Goal: Task Accomplishment & Management: Use online tool/utility

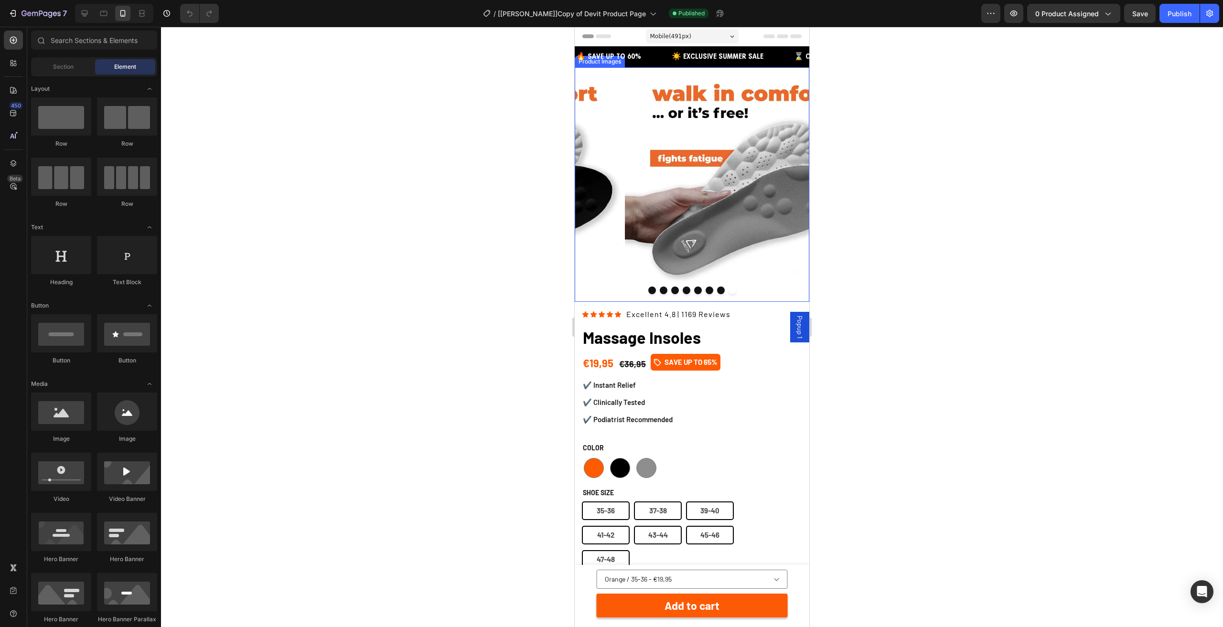
click at [684, 171] on img at bounding box center [742, 184] width 235 height 235
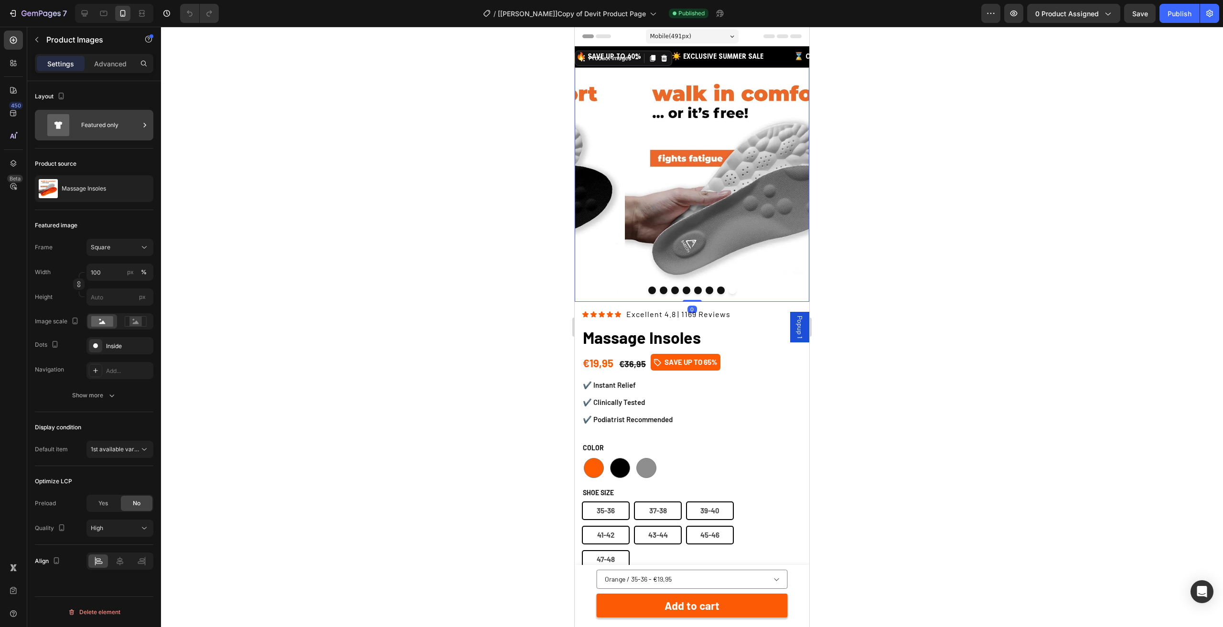
click at [85, 121] on div "Featured only" at bounding box center [110, 125] width 58 height 22
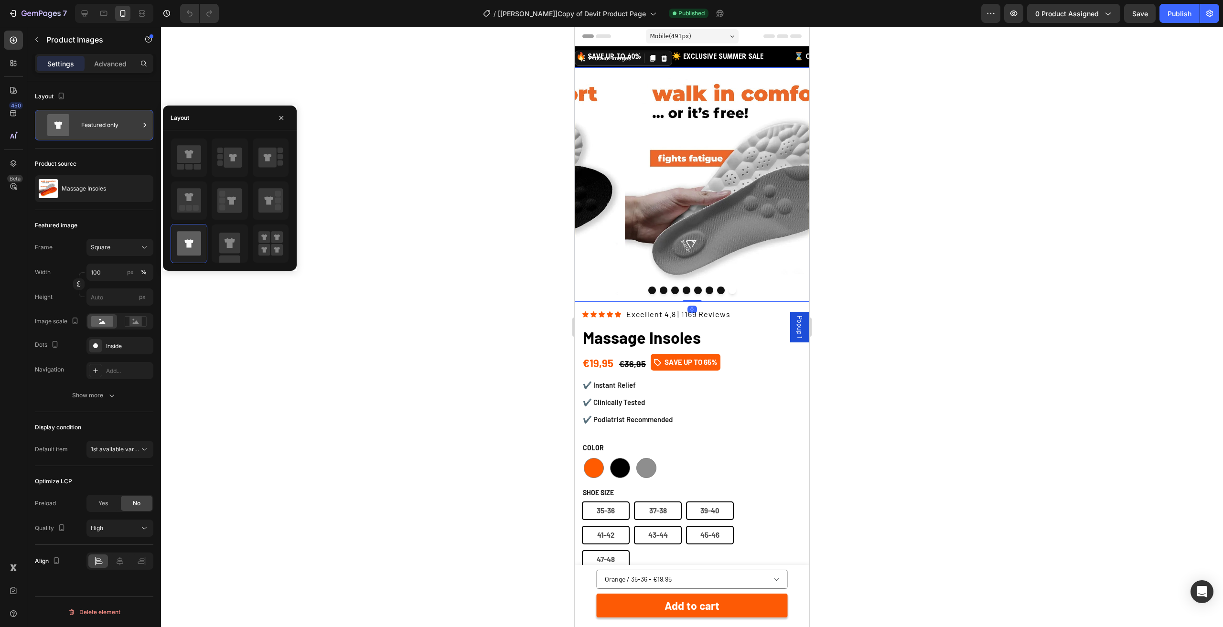
click at [85, 121] on div "Featured only" at bounding box center [110, 125] width 58 height 22
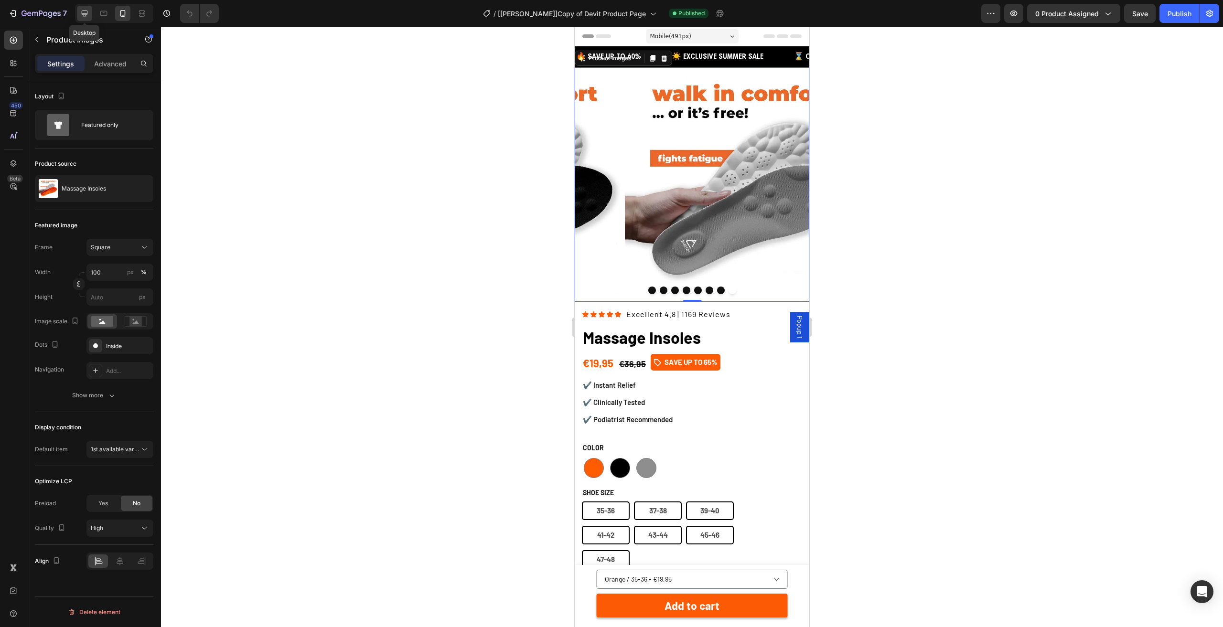
click at [88, 12] on icon at bounding box center [85, 14] width 10 height 10
type input "50"
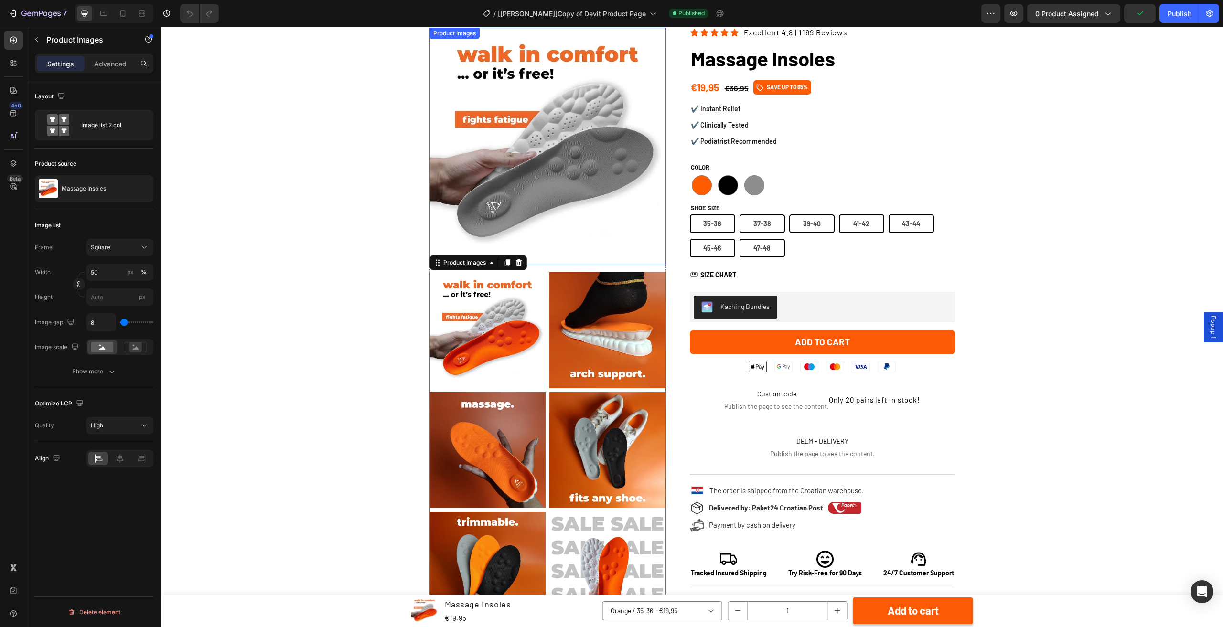
scroll to position [34, 0]
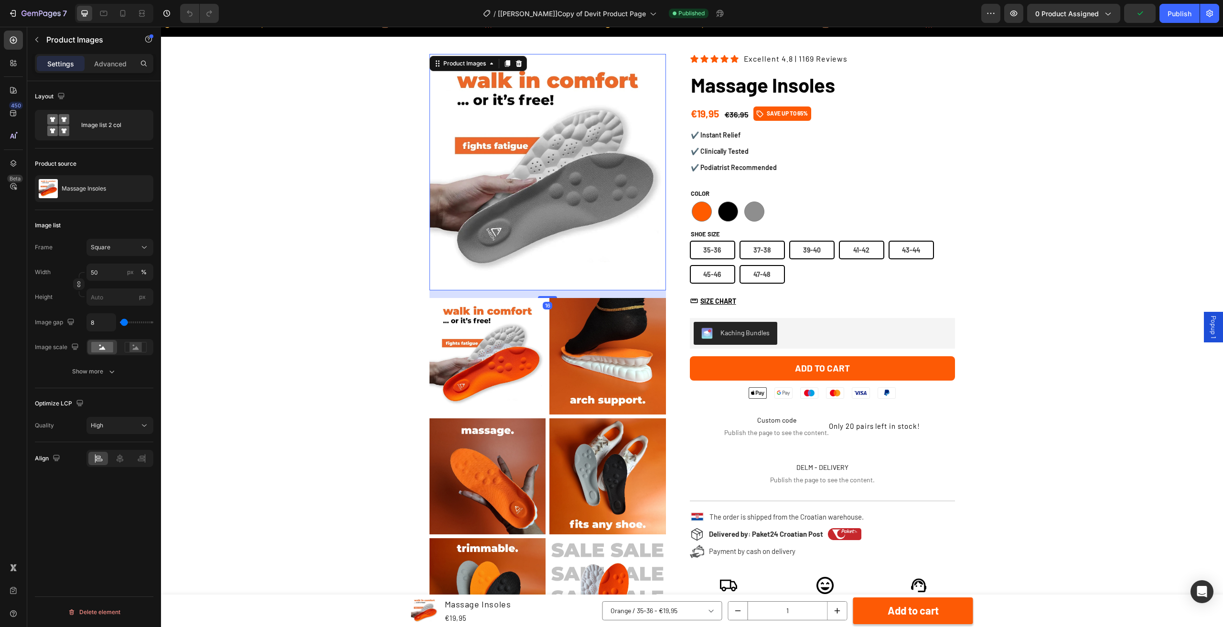
click at [560, 179] on img at bounding box center [548, 172] width 236 height 236
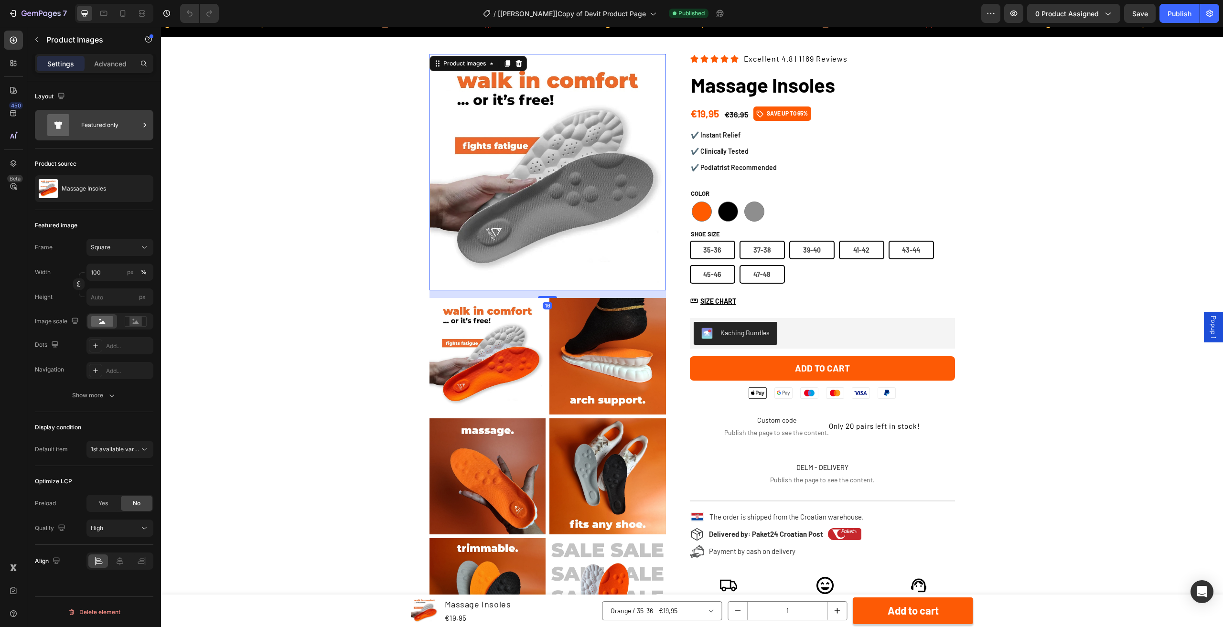
click at [98, 127] on div "Featured only" at bounding box center [110, 125] width 58 height 22
click at [112, 63] on p "Advanced" at bounding box center [110, 64] width 32 height 10
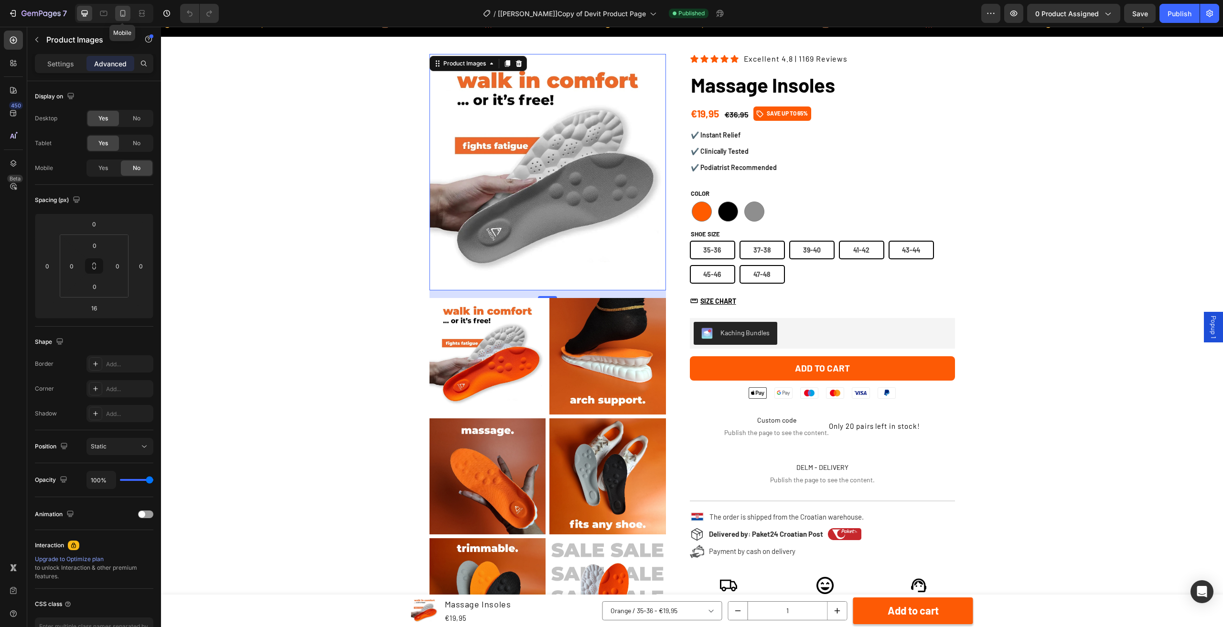
click at [122, 16] on icon at bounding box center [122, 13] width 5 height 7
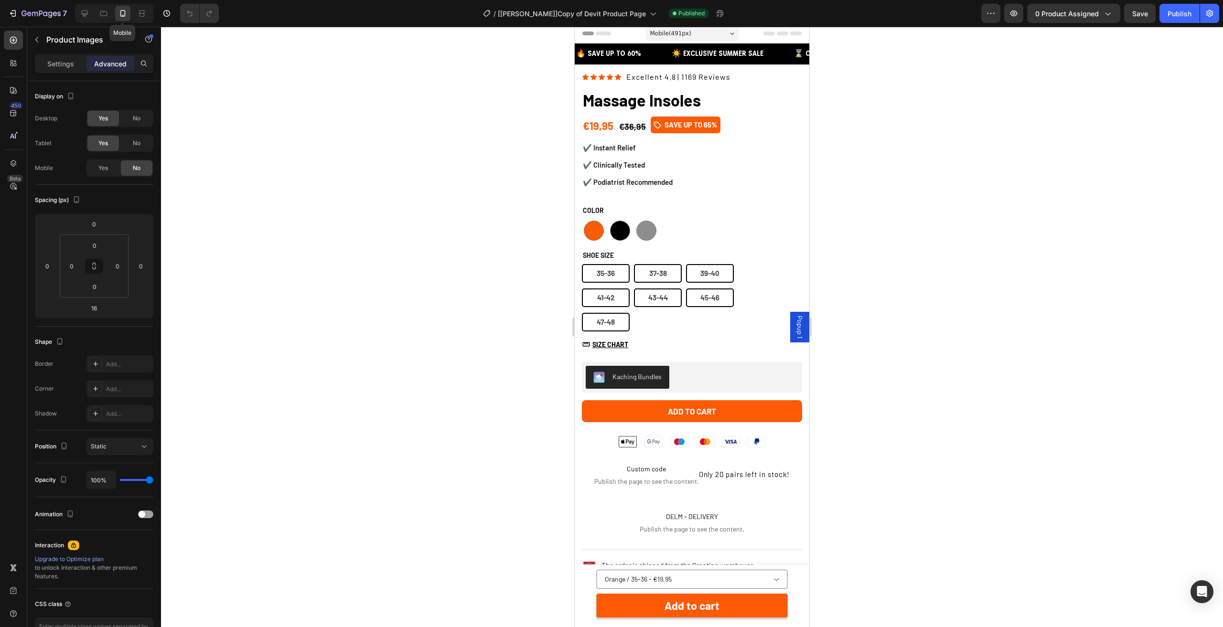
scroll to position [1, 0]
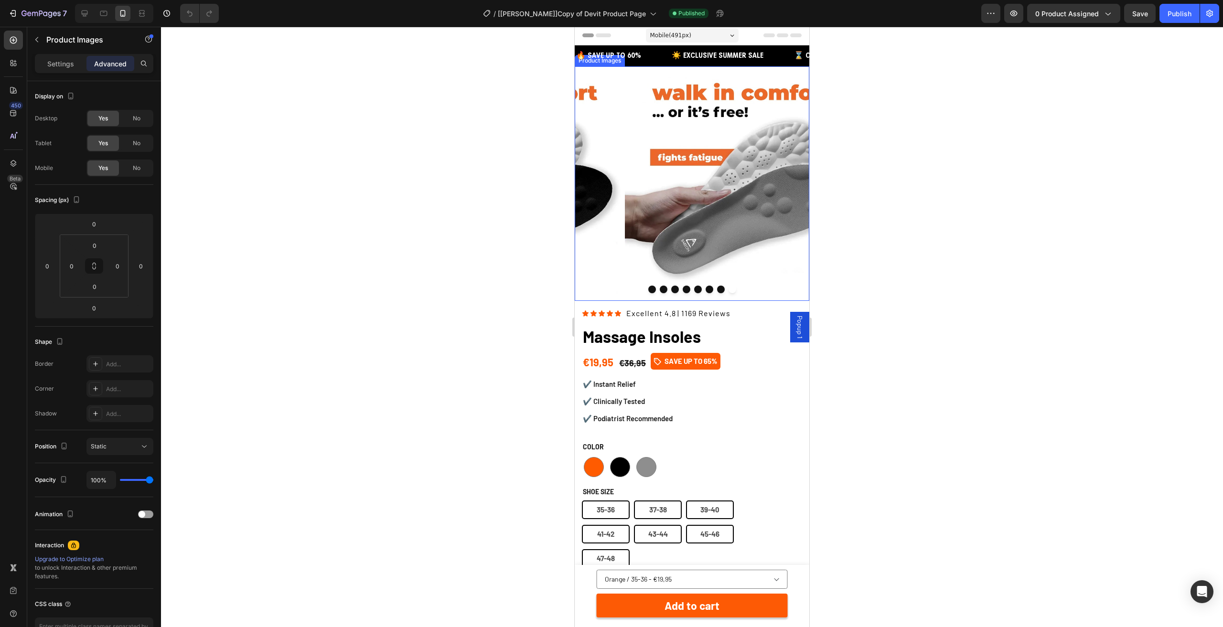
click at [659, 168] on img at bounding box center [742, 183] width 235 height 235
click at [1019, 11] on icon "button" at bounding box center [1014, 14] width 10 height 10
click at [993, 21] on button "button" at bounding box center [990, 13] width 19 height 19
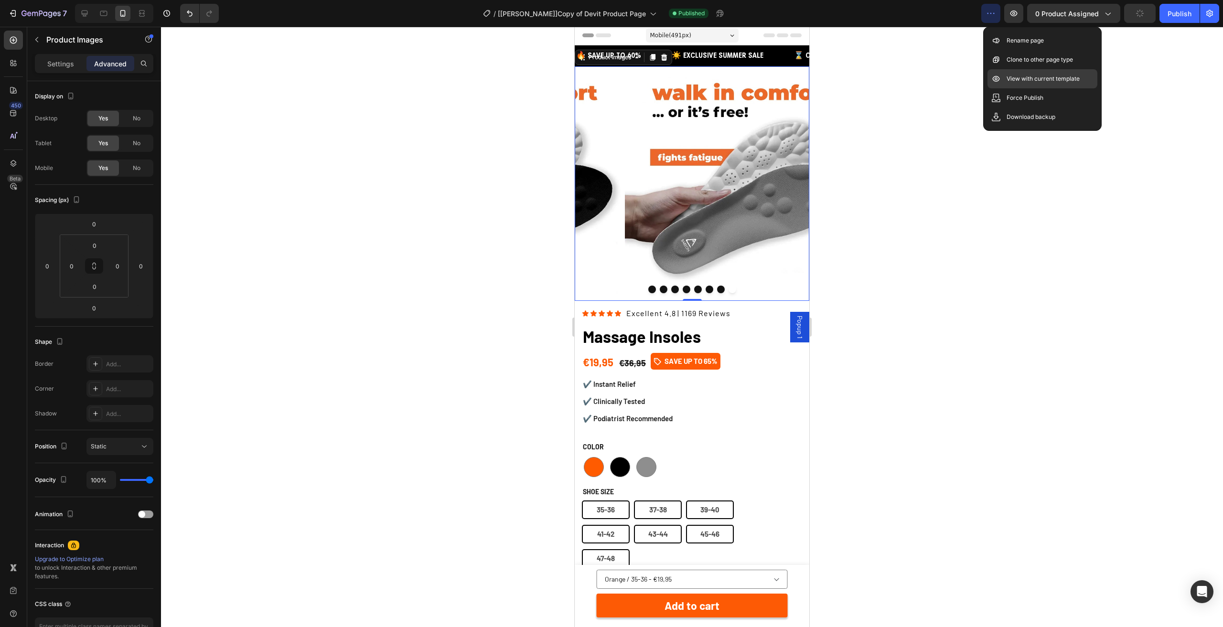
click at [1027, 79] on p "View with current template" at bounding box center [1043, 79] width 73 height 10
click at [85, 16] on icon at bounding box center [85, 14] width 6 height 6
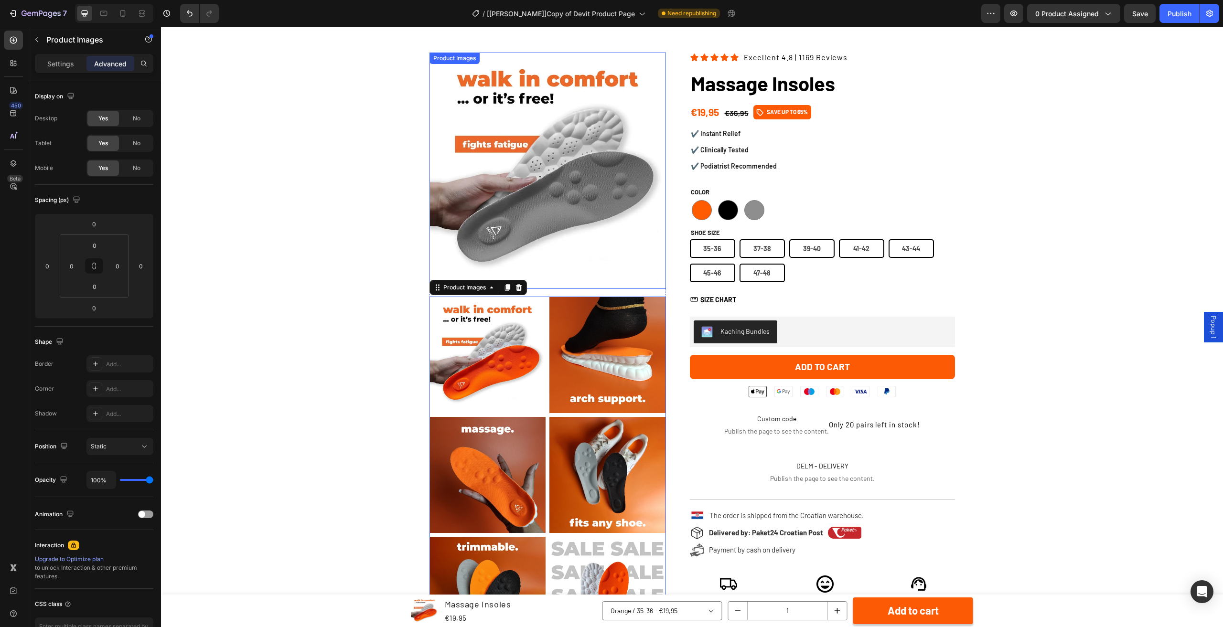
scroll to position [34, 0]
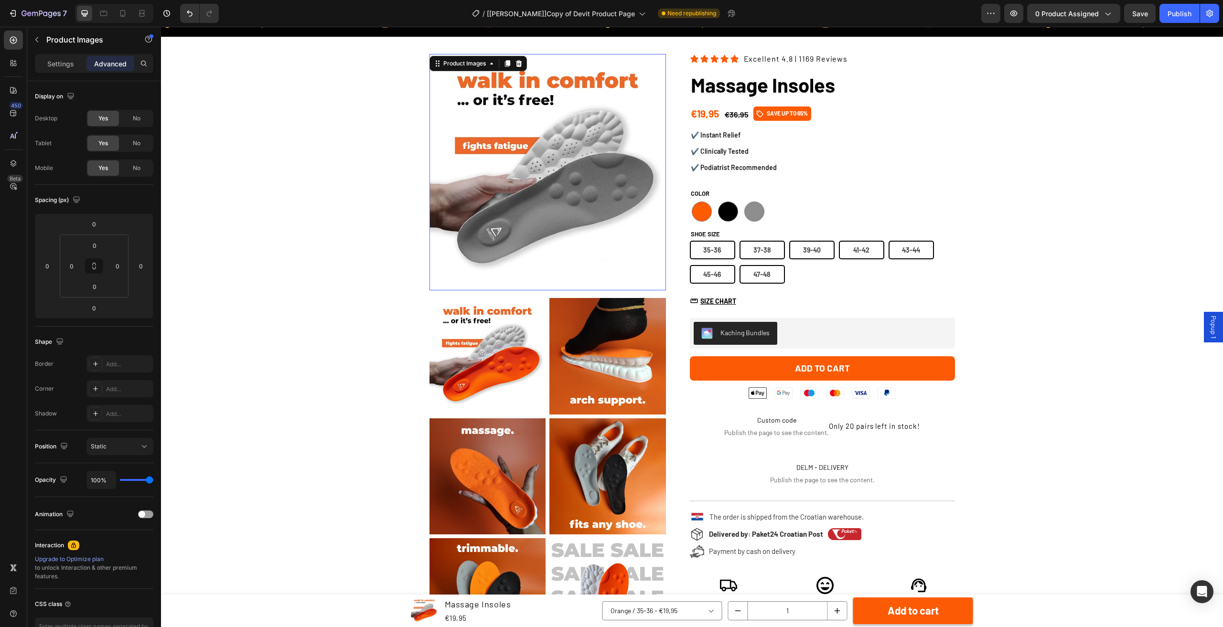
click at [599, 161] on img at bounding box center [548, 172] width 236 height 236
click at [118, 12] on div at bounding box center [122, 13] width 15 height 15
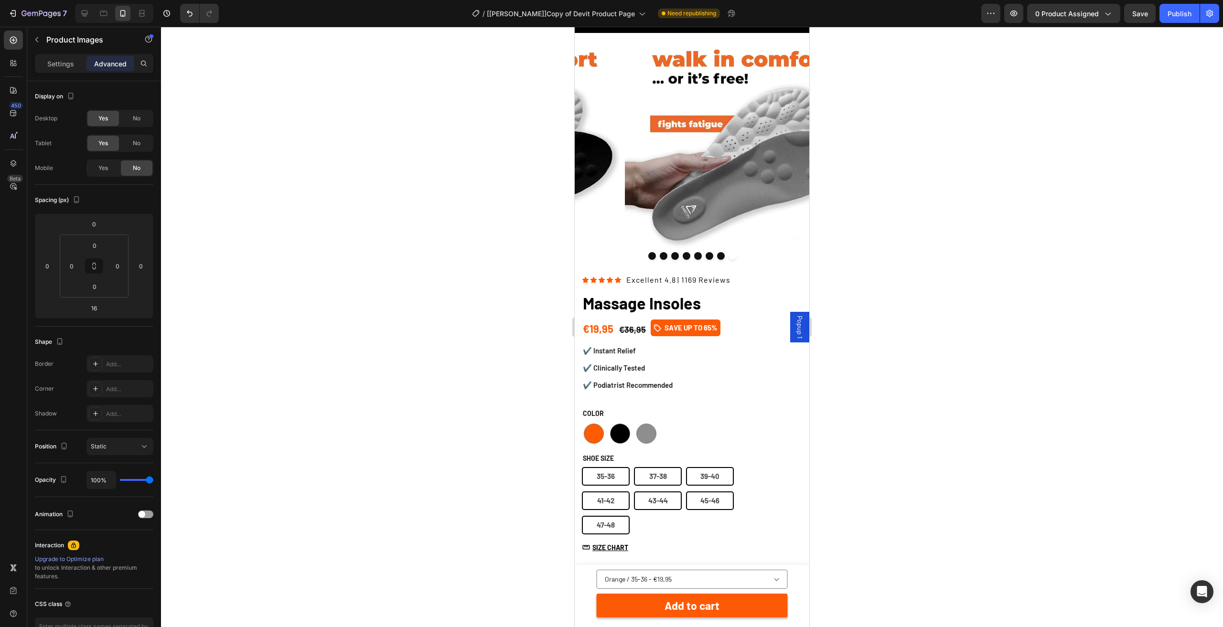
scroll to position [1, 0]
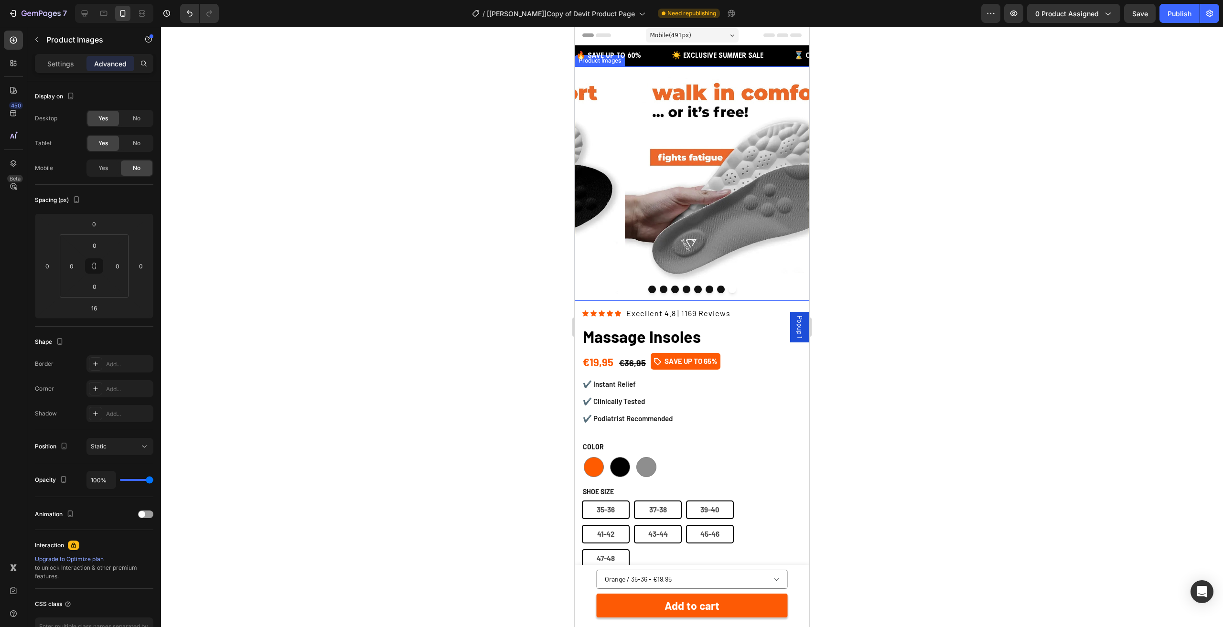
click at [659, 185] on img at bounding box center [742, 183] width 235 height 235
click at [658, 110] on img at bounding box center [742, 183] width 235 height 235
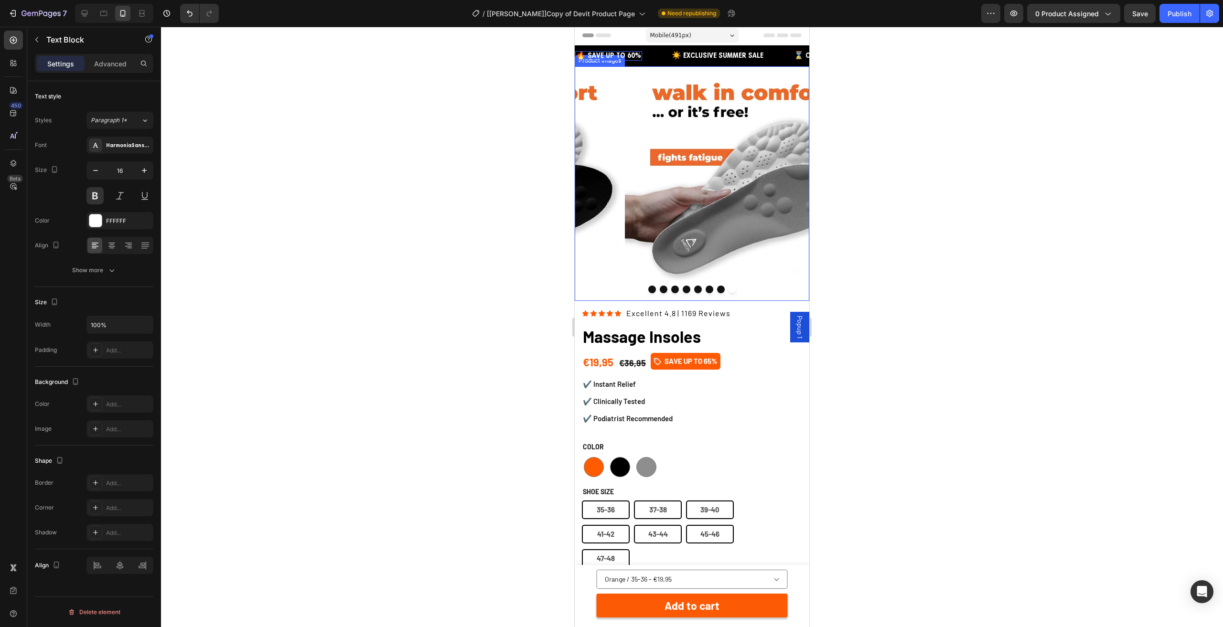
click at [625, 115] on img at bounding box center [742, 183] width 235 height 235
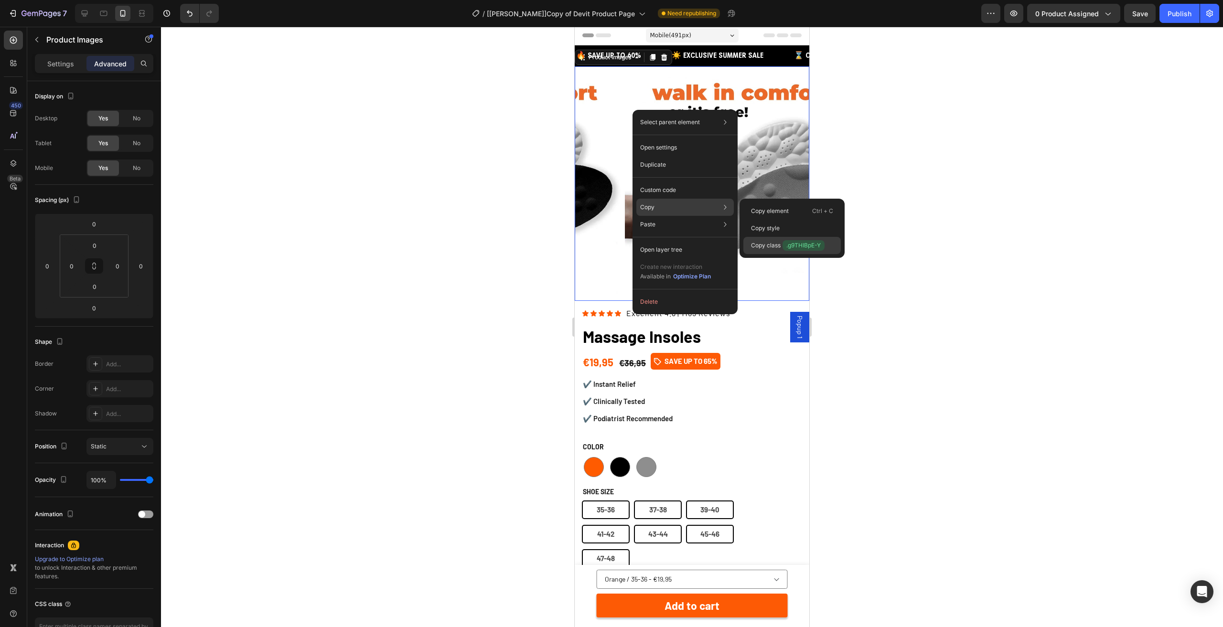
click at [790, 240] on span ".g9THIBpE-Y" at bounding box center [804, 245] width 42 height 11
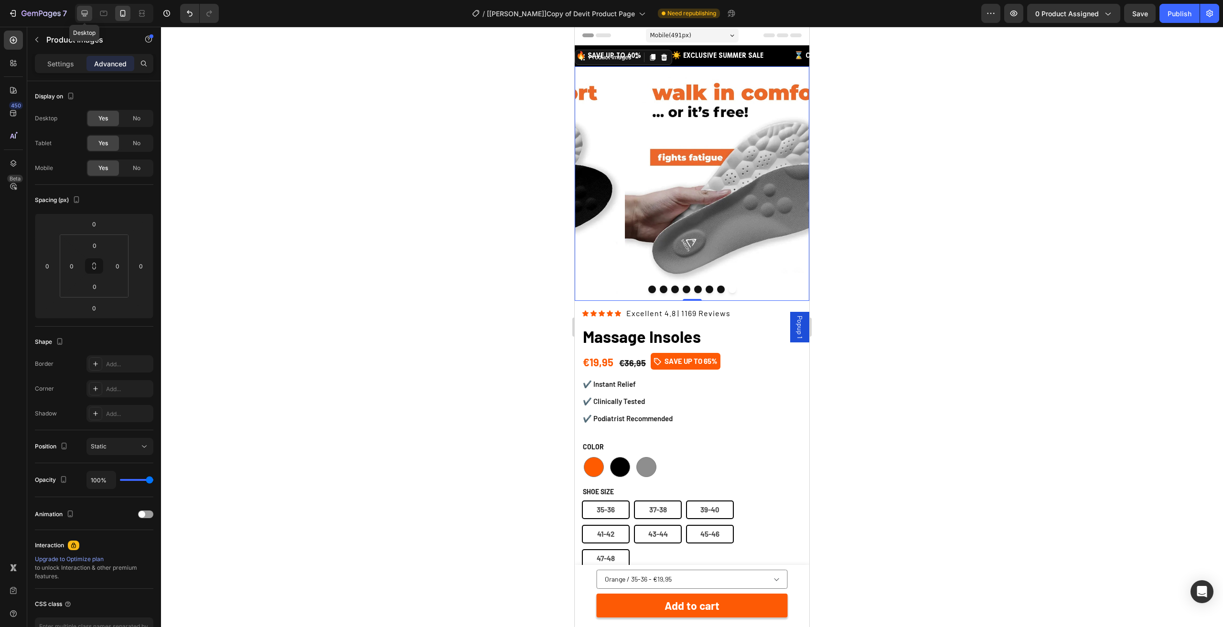
click at [78, 19] on div at bounding box center [84, 13] width 15 height 15
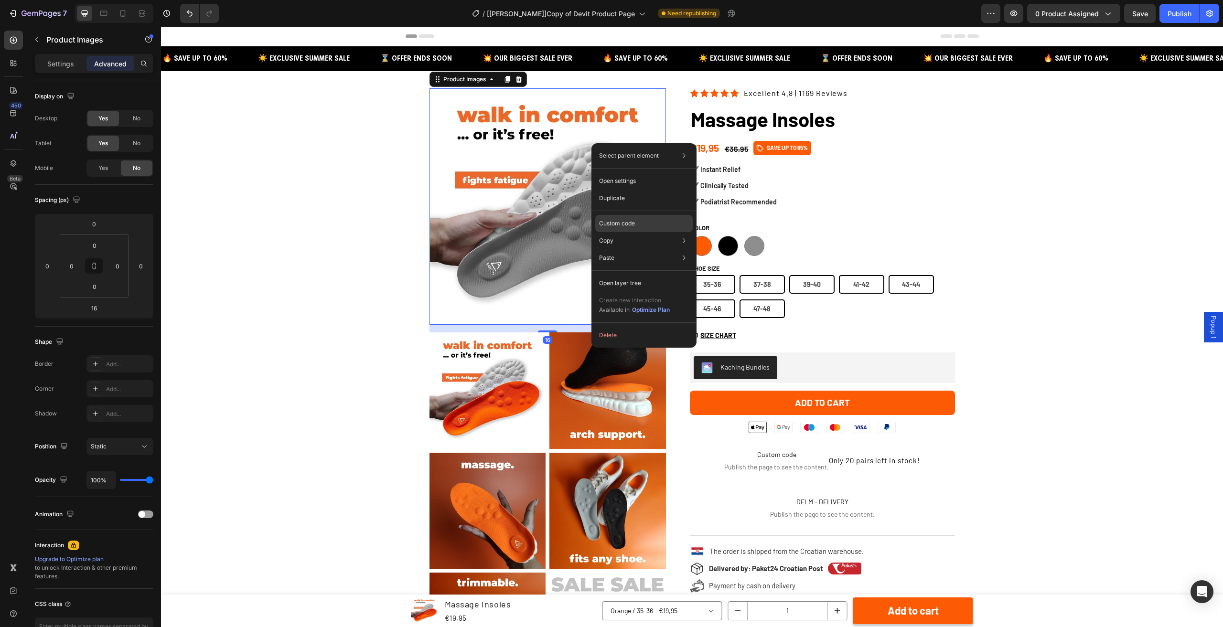
click at [624, 249] on div "Custom code" at bounding box center [643, 257] width 97 height 17
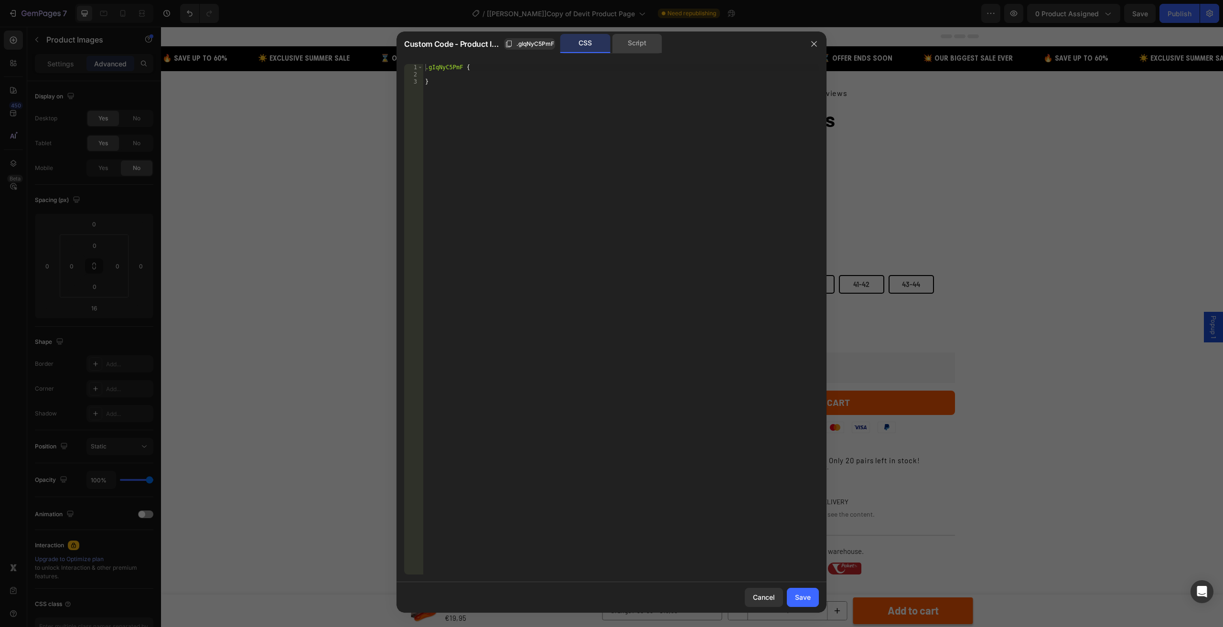
drag, startPoint x: 670, startPoint y: 44, endPoint x: 655, endPoint y: 44, distance: 14.3
click at [660, 44] on div "CSS Script" at bounding box center [702, 44] width 199 height 20
drag, startPoint x: 659, startPoint y: 45, endPoint x: 674, endPoint y: 46, distance: 14.8
click at [659, 45] on div "Script" at bounding box center [637, 43] width 50 height 19
drag, startPoint x: 814, startPoint y: 44, endPoint x: 618, endPoint y: 84, distance: 200.3
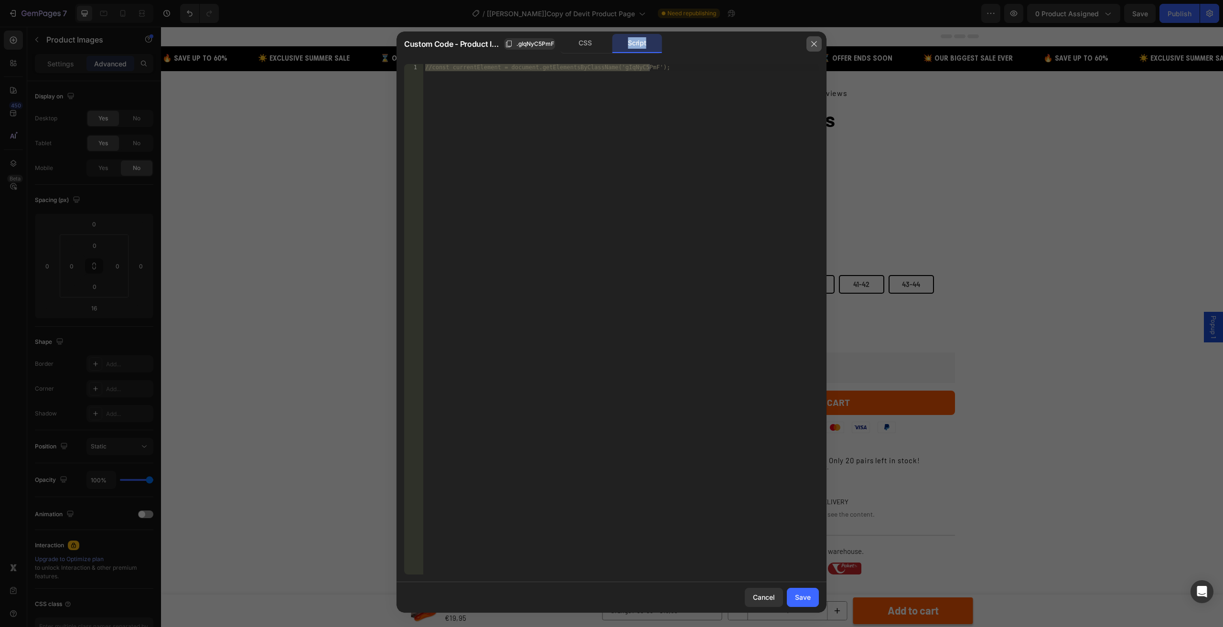
click at [814, 44] on icon "button" at bounding box center [813, 43] width 5 height 5
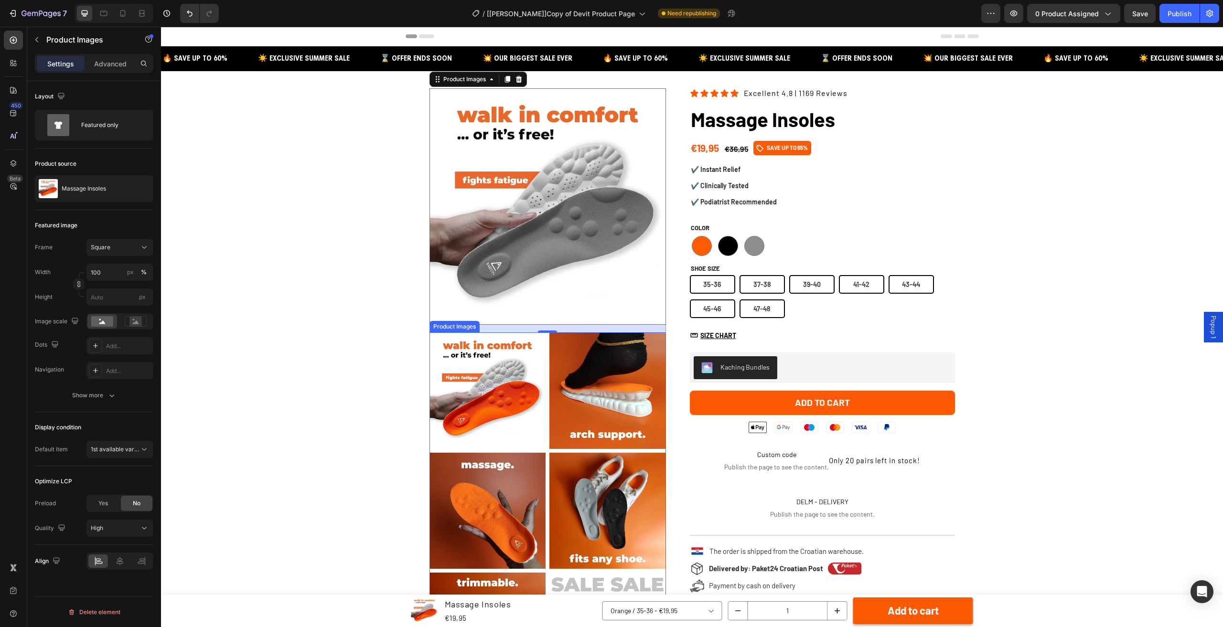
click at [593, 344] on img at bounding box center [607, 391] width 117 height 117
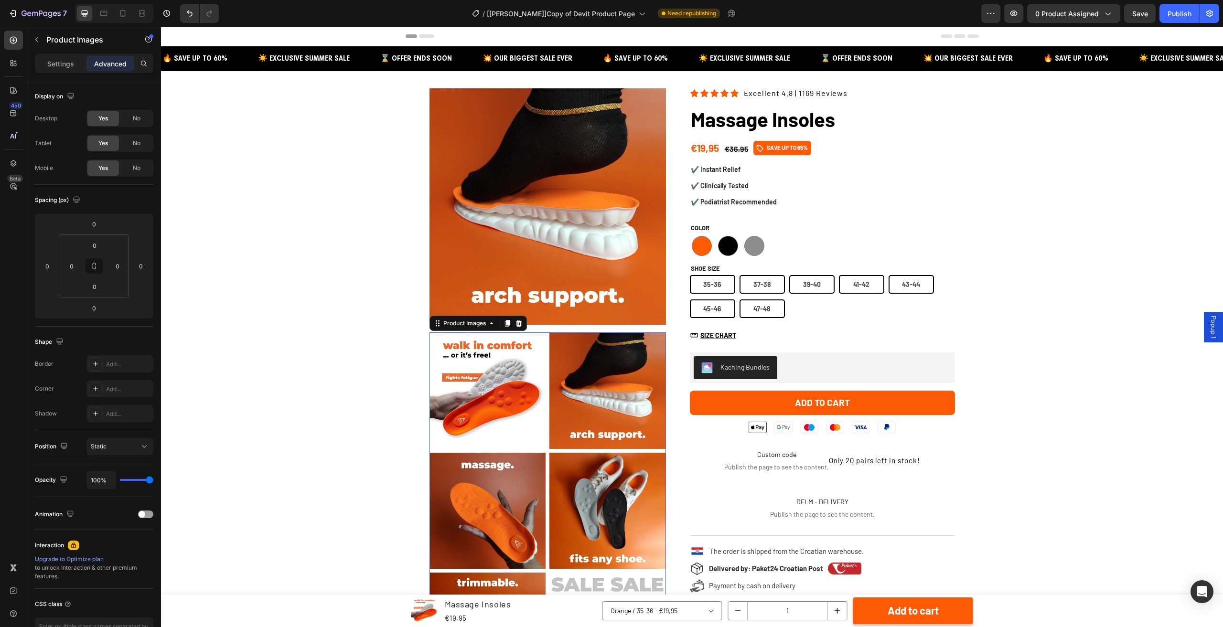
click at [536, 221] on img at bounding box center [548, 206] width 236 height 236
click at [57, 66] on p "Settings" at bounding box center [60, 64] width 27 height 10
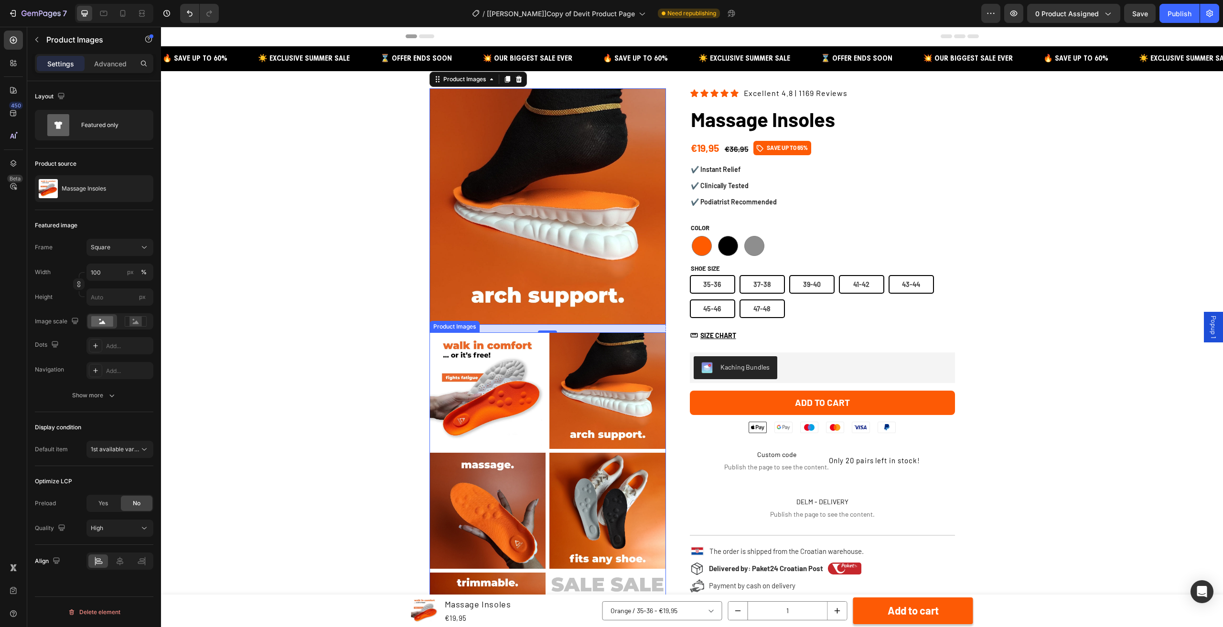
click at [493, 382] on img at bounding box center [488, 391] width 117 height 117
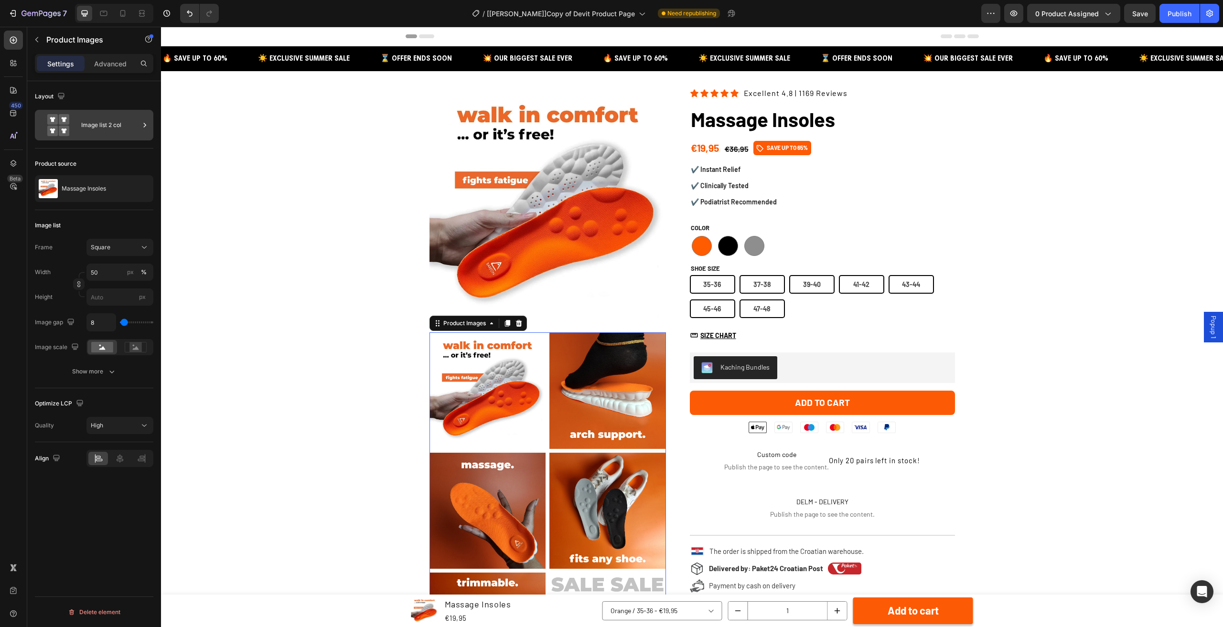
click at [97, 121] on div "Image list 2 col" at bounding box center [110, 125] width 58 height 22
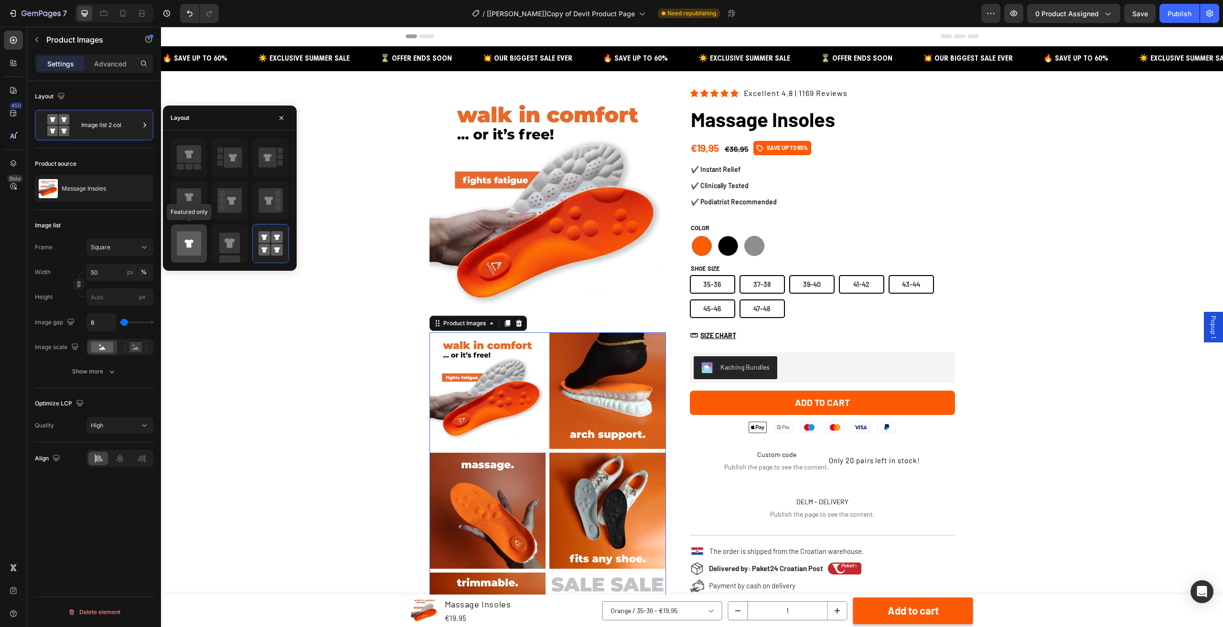
click at [184, 247] on icon at bounding box center [189, 244] width 24 height 24
type input "100"
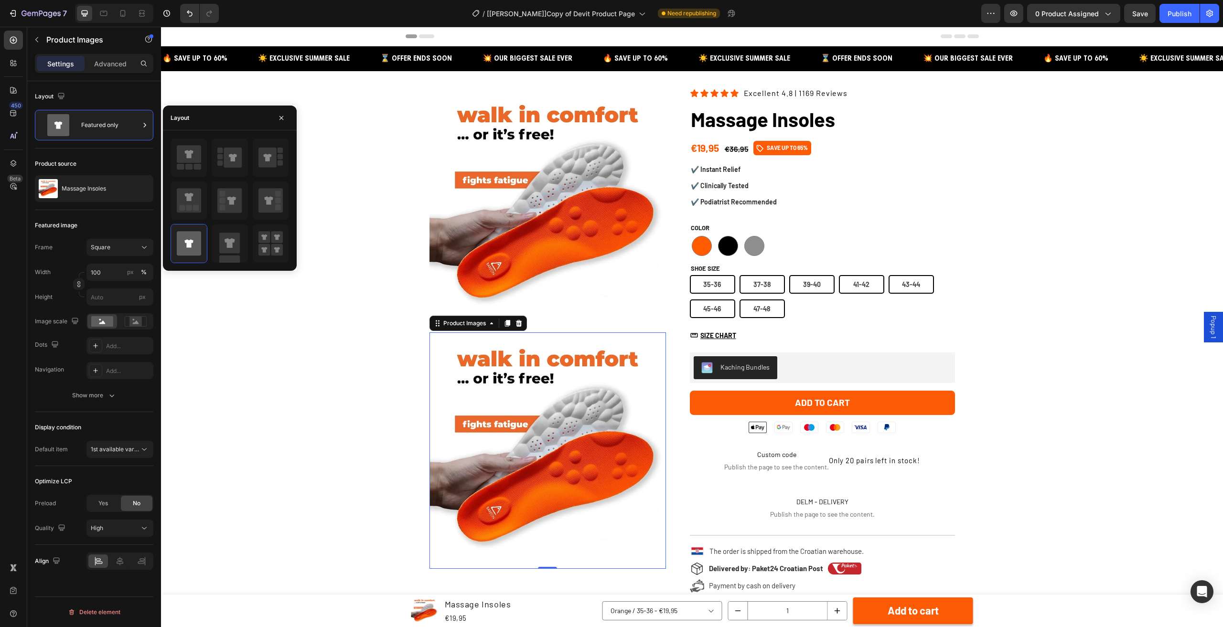
click at [107, 416] on div "Display condition Default item 1st available variant" at bounding box center [94, 439] width 118 height 54
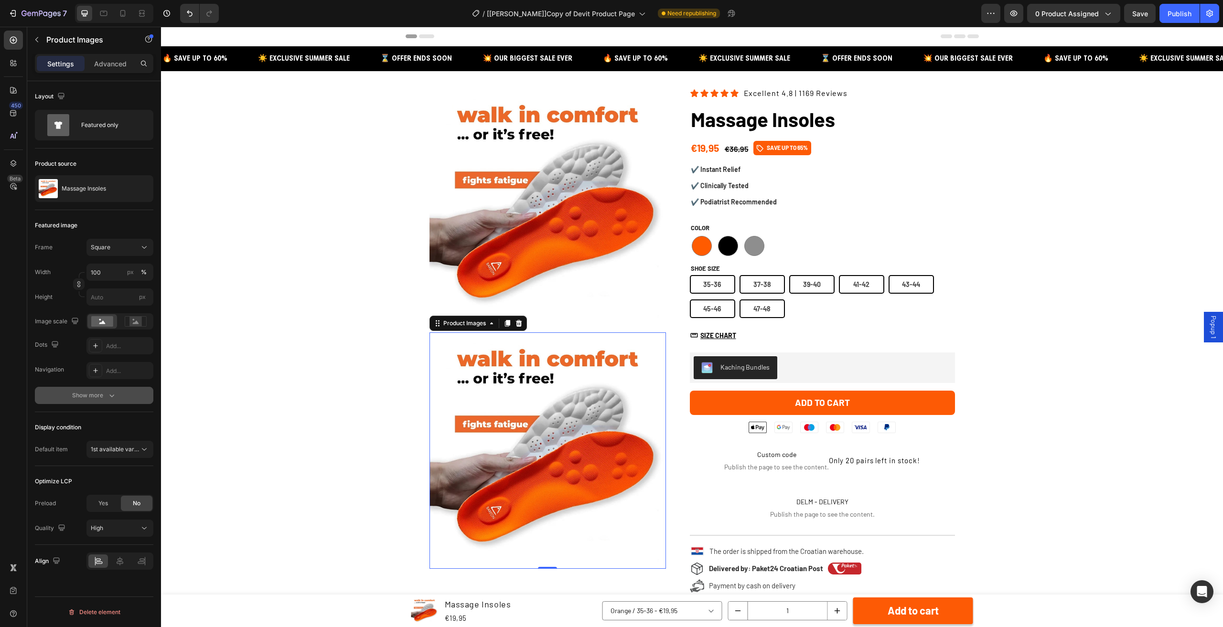
click at [103, 400] on button "Show more" at bounding box center [94, 395] width 118 height 17
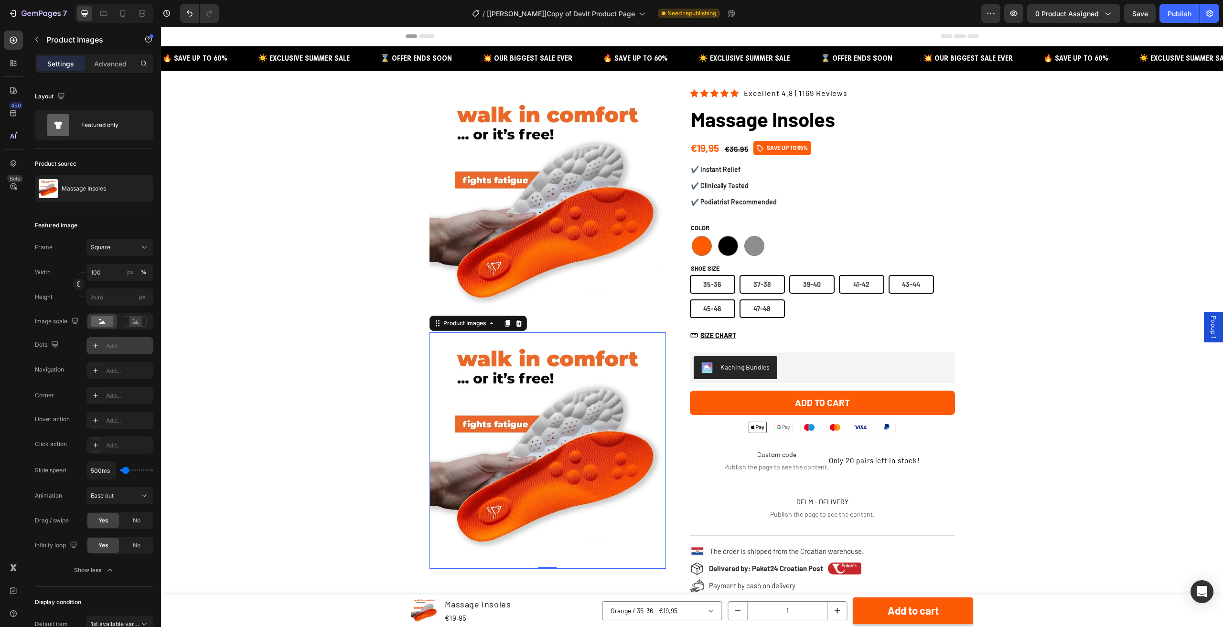
click at [96, 342] on icon at bounding box center [96, 346] width 8 height 8
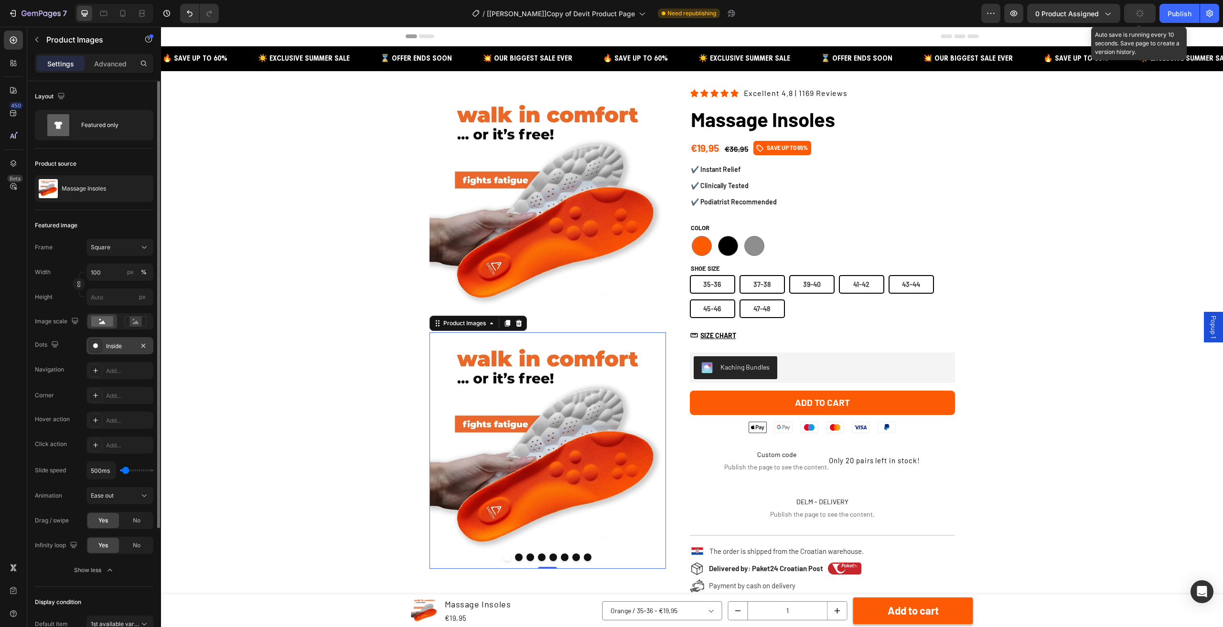
click at [1146, 6] on button "button" at bounding box center [1140, 13] width 32 height 19
click at [89, 62] on div "Advanced" at bounding box center [110, 63] width 48 height 15
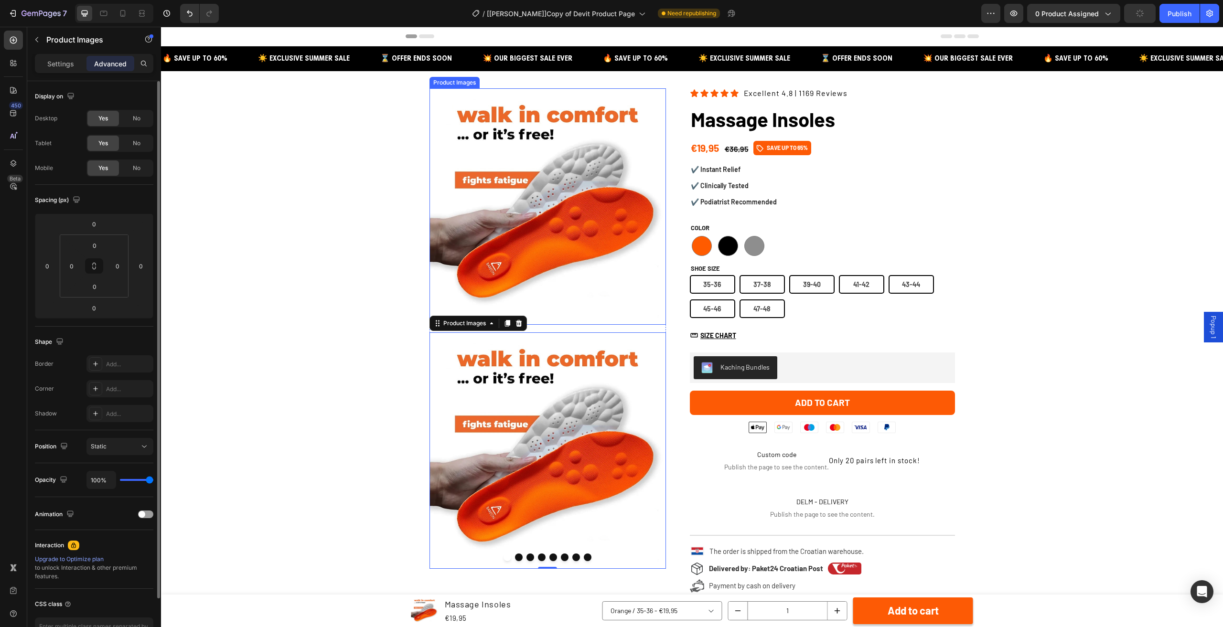
click at [533, 228] on img at bounding box center [548, 206] width 236 height 236
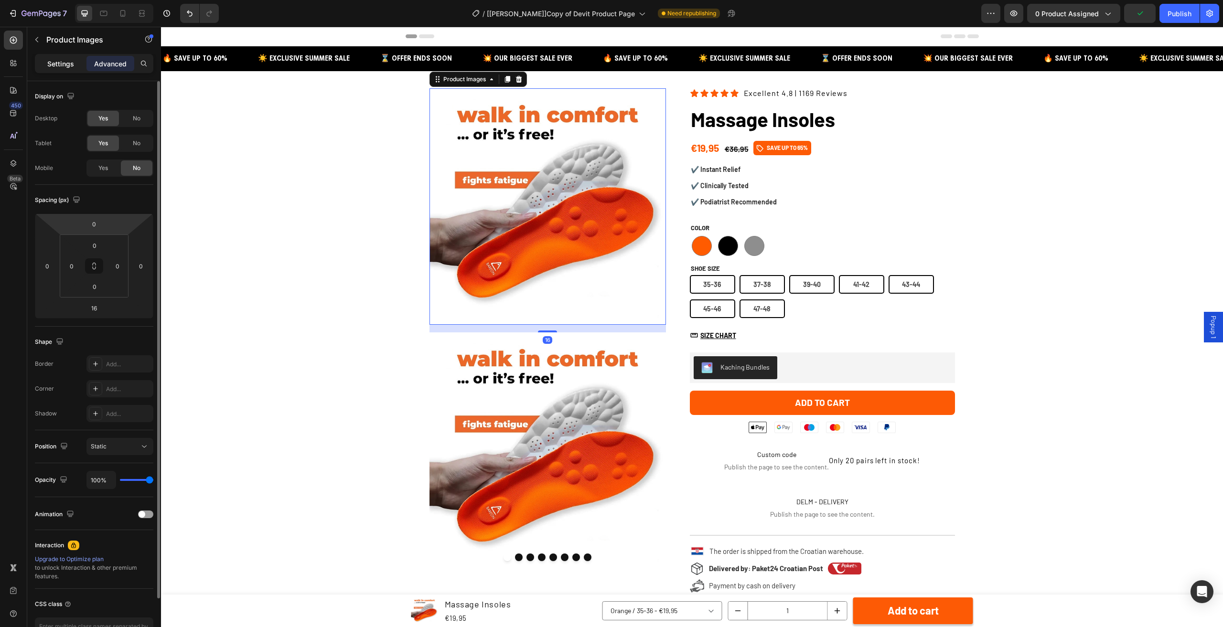
click at [46, 70] on div "Settings" at bounding box center [61, 63] width 48 height 15
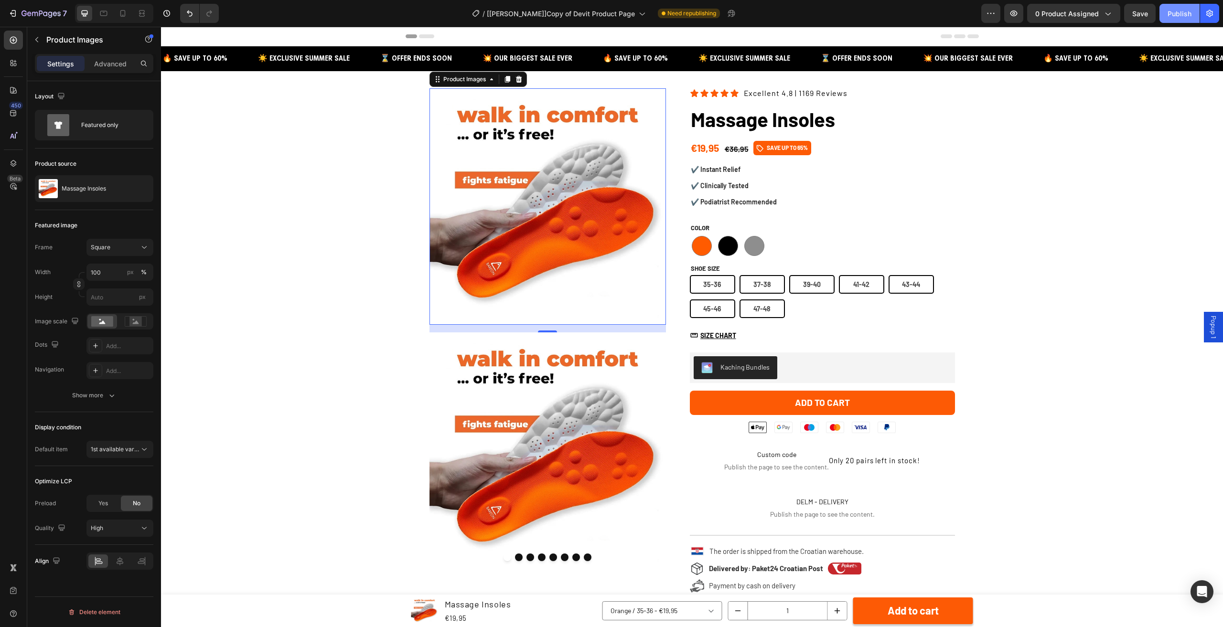
click at [1191, 9] on div "Publish" at bounding box center [1180, 14] width 24 height 10
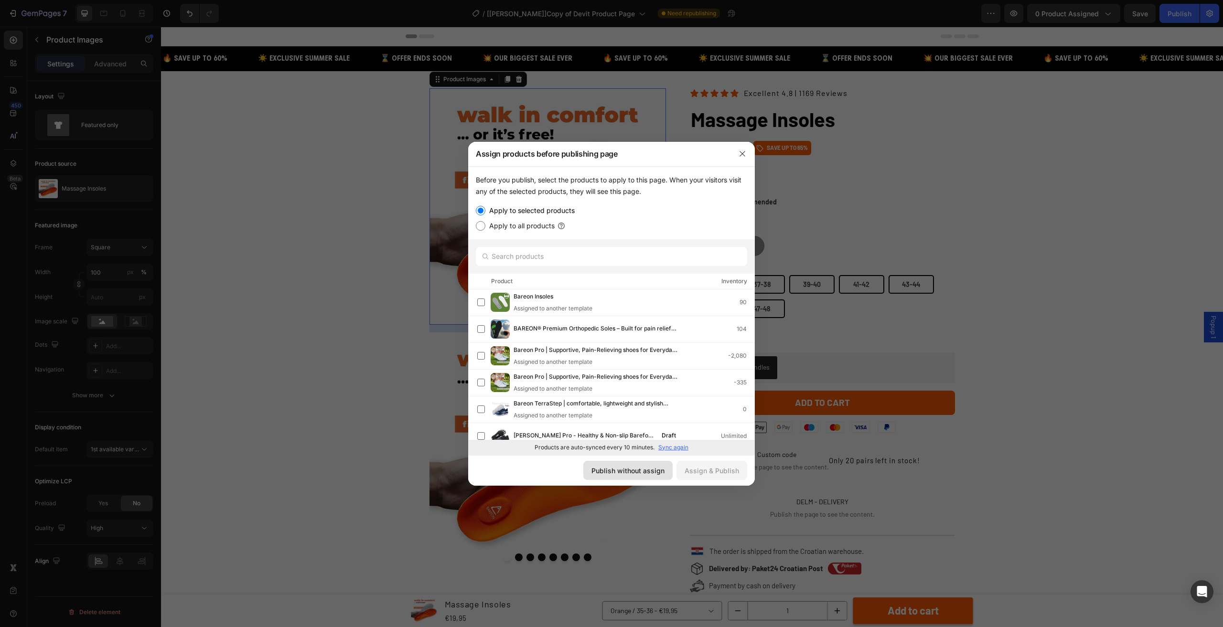
click at [619, 465] on button "Publish without assign" at bounding box center [627, 470] width 89 height 19
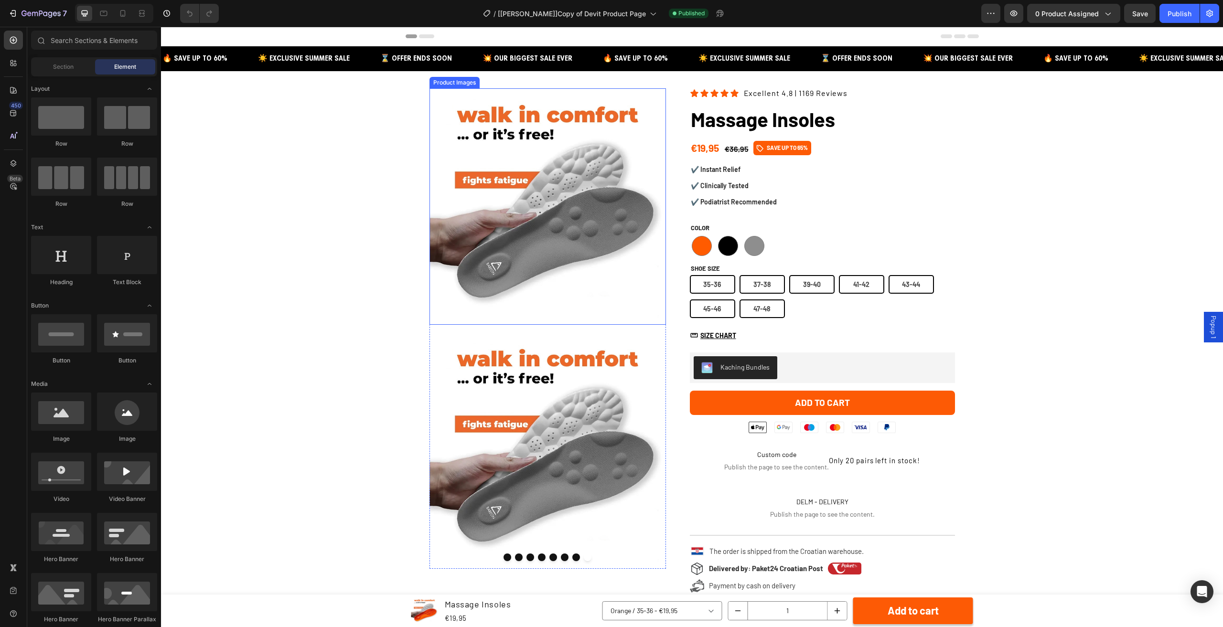
click at [638, 180] on img at bounding box center [548, 206] width 236 height 236
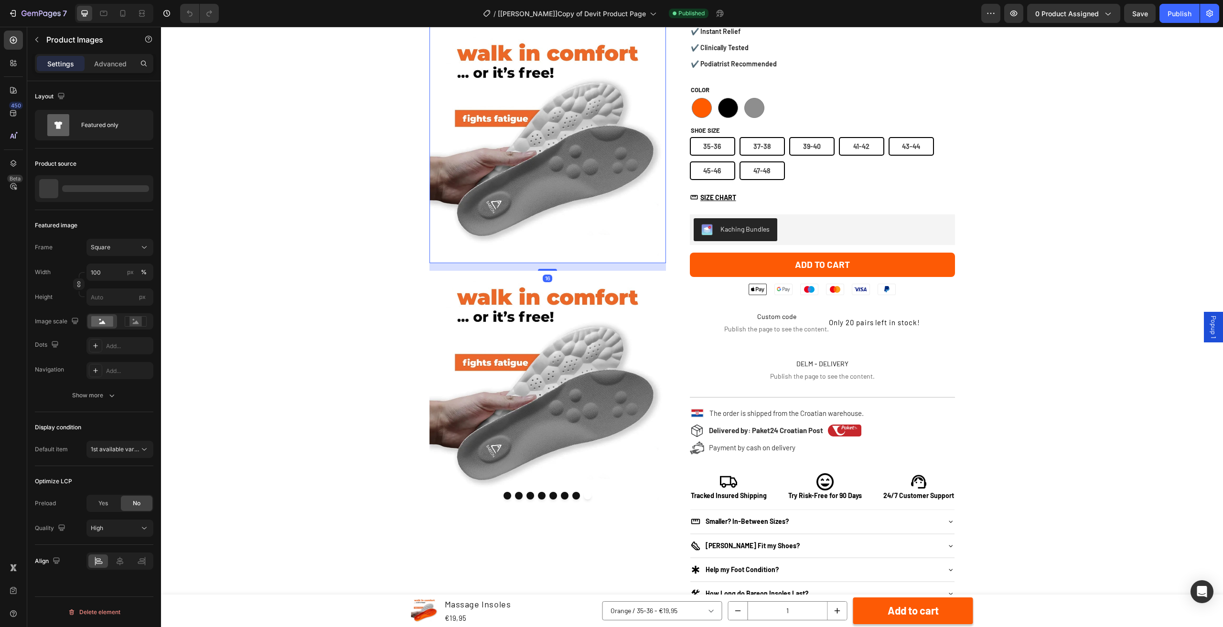
scroll to position [287, 0]
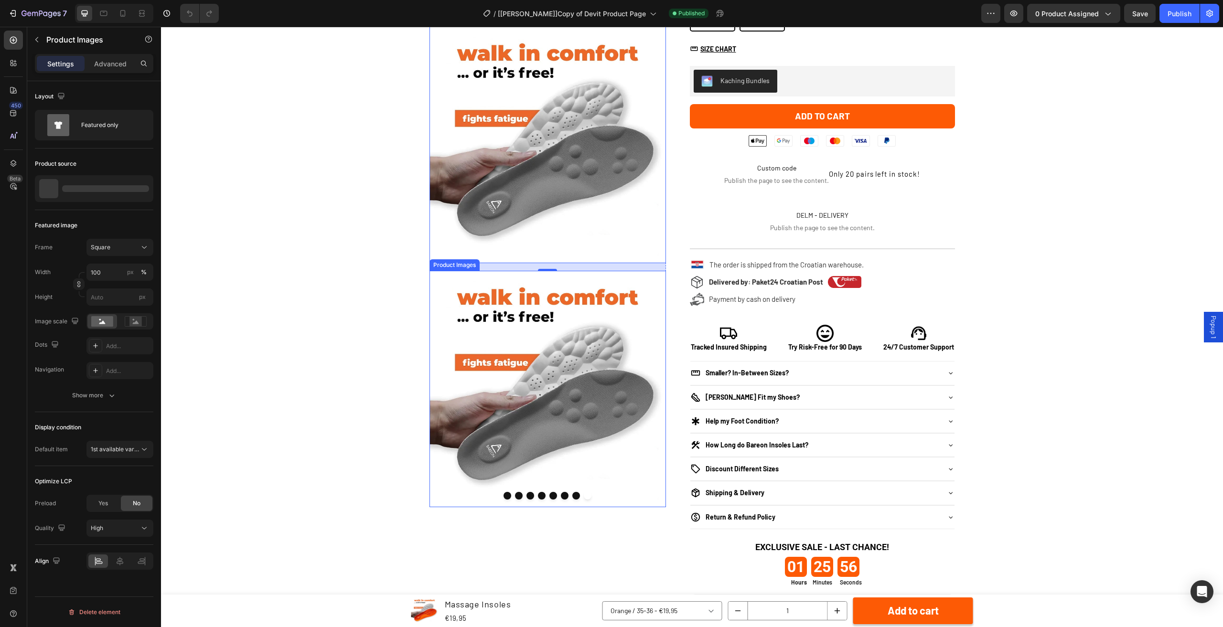
click at [599, 340] on img at bounding box center [548, 389] width 236 height 236
click at [1169, 13] on div "Publish" at bounding box center [1180, 14] width 24 height 10
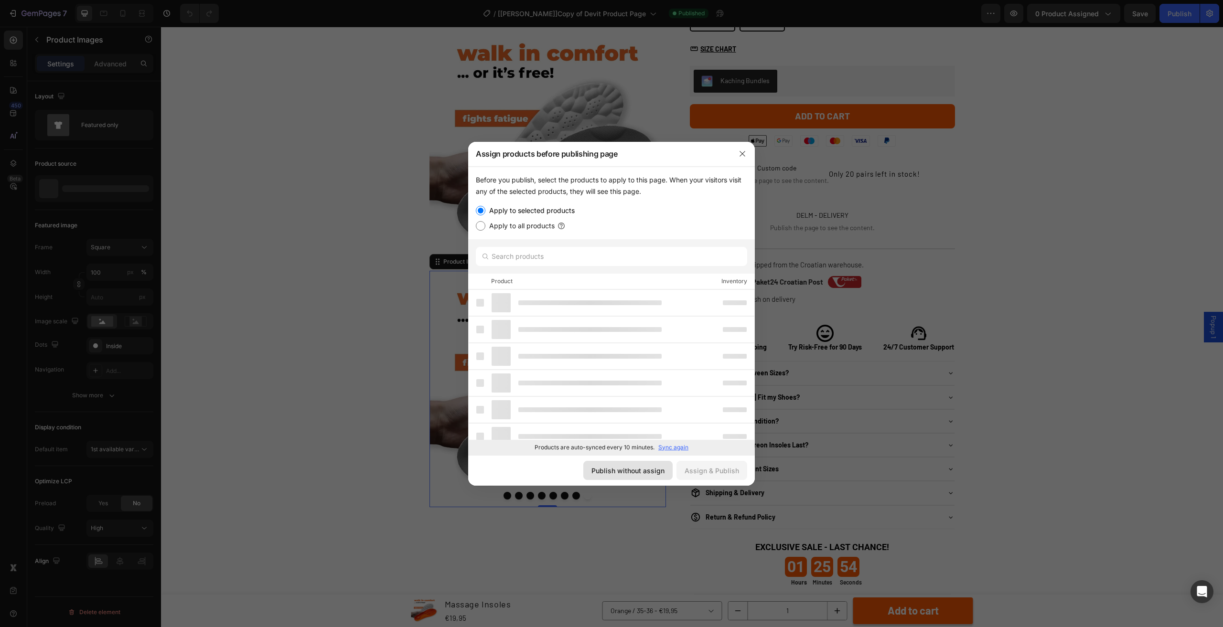
click at [659, 475] on div "Publish without assign" at bounding box center [627, 471] width 73 height 10
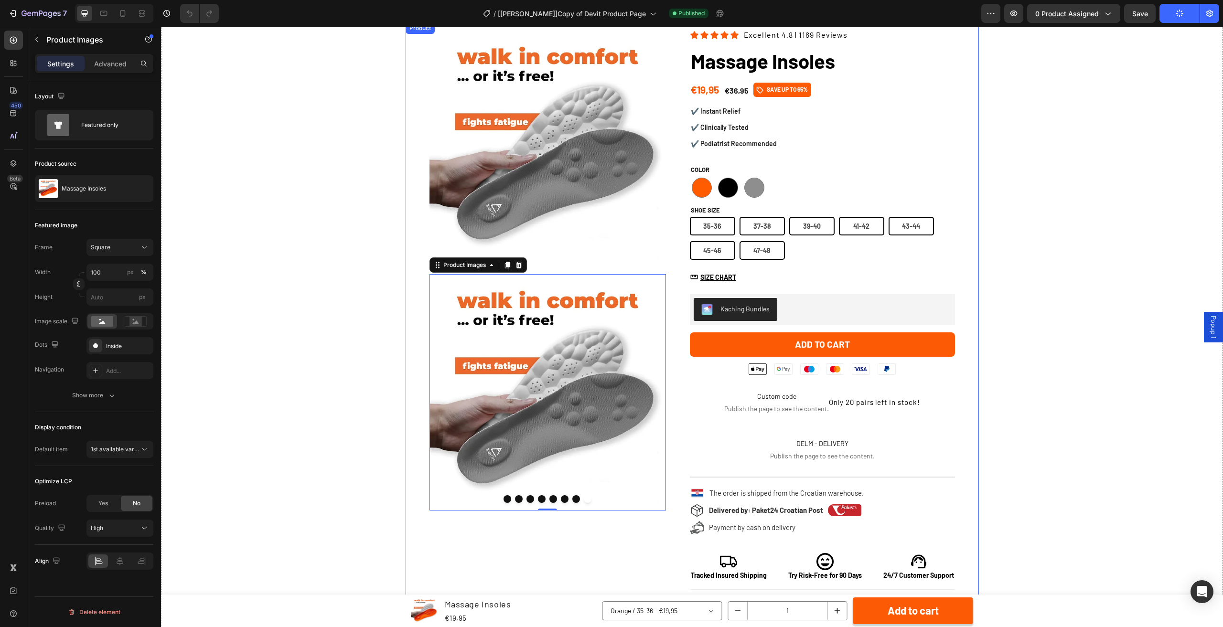
scroll to position [48, 0]
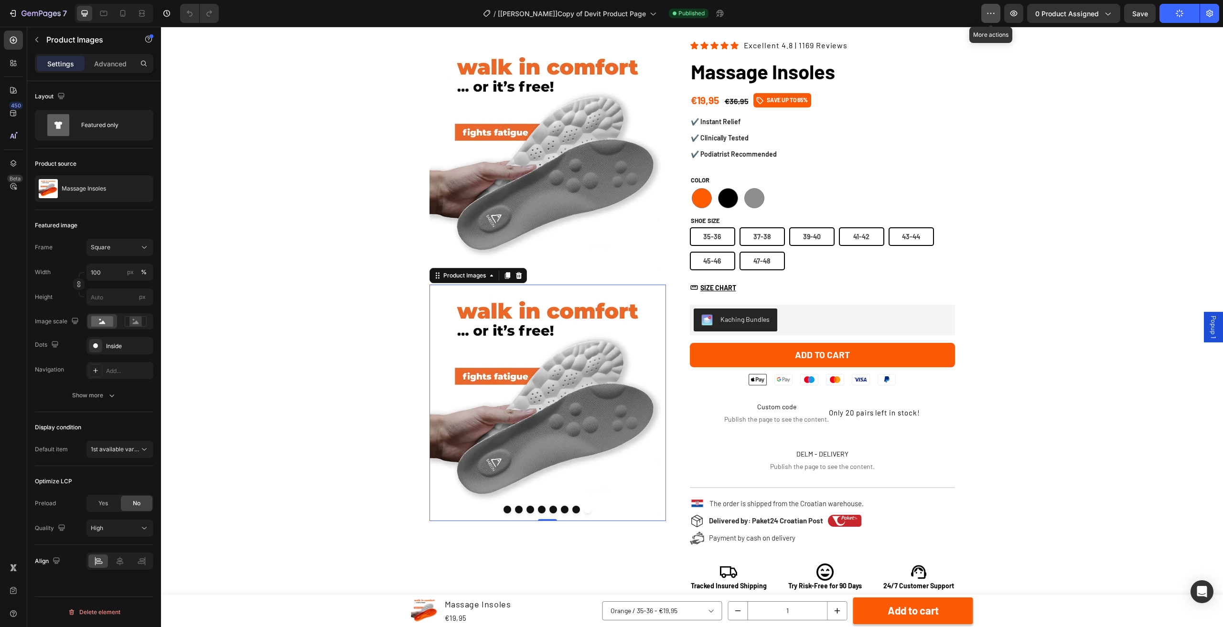
click at [991, 15] on icon "button" at bounding box center [991, 14] width 10 height 10
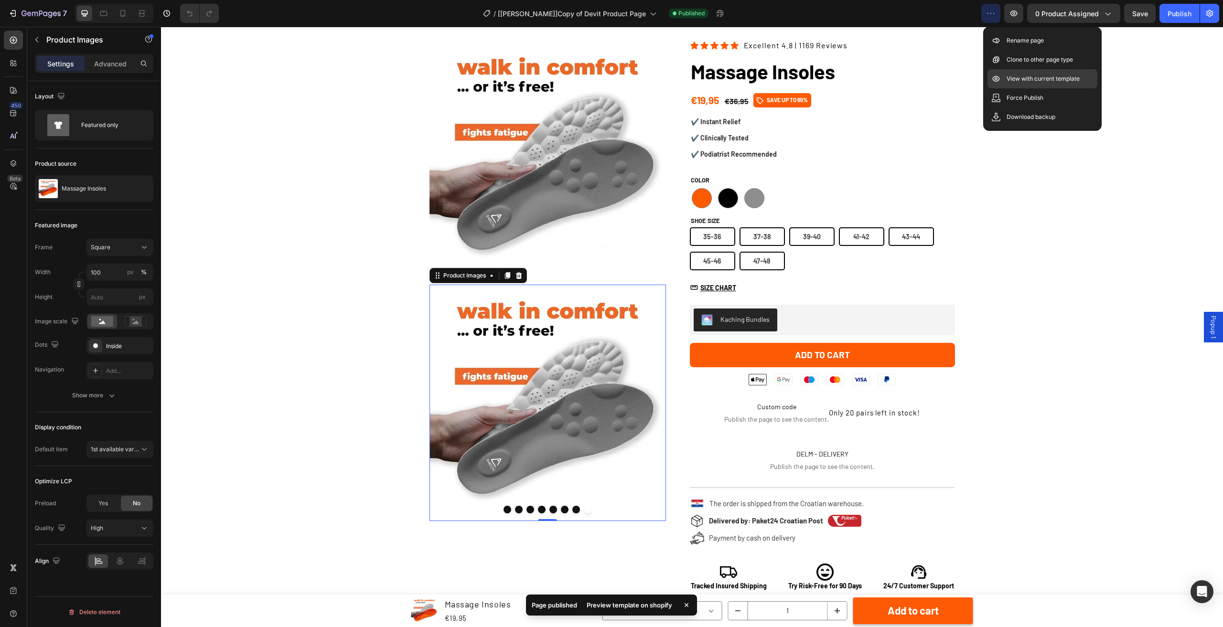
click at [1058, 81] on p "View with current template" at bounding box center [1043, 79] width 73 height 10
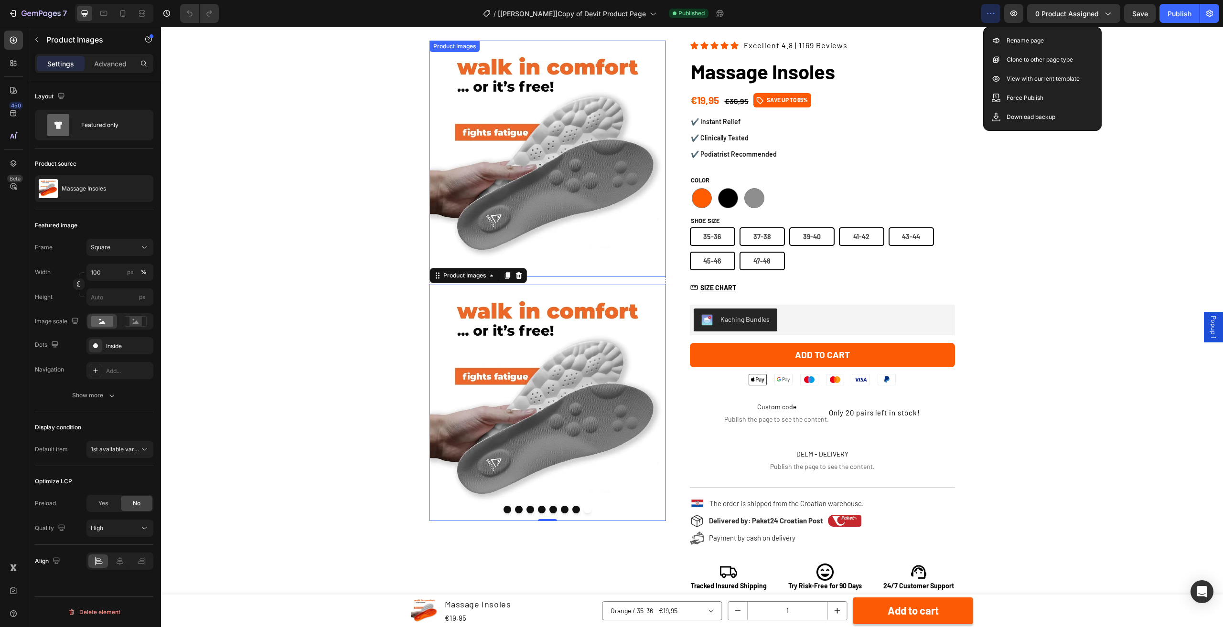
click at [526, 172] on img at bounding box center [548, 159] width 236 height 236
click at [96, 66] on p "Advanced" at bounding box center [110, 64] width 32 height 10
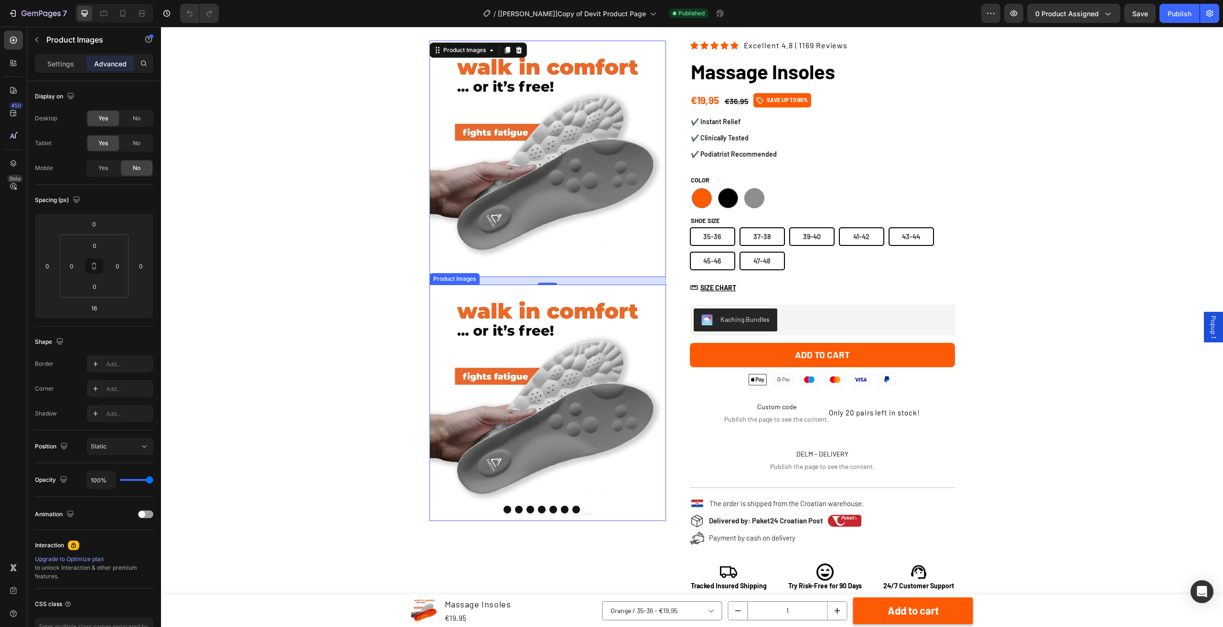
click at [500, 400] on img at bounding box center [548, 403] width 236 height 236
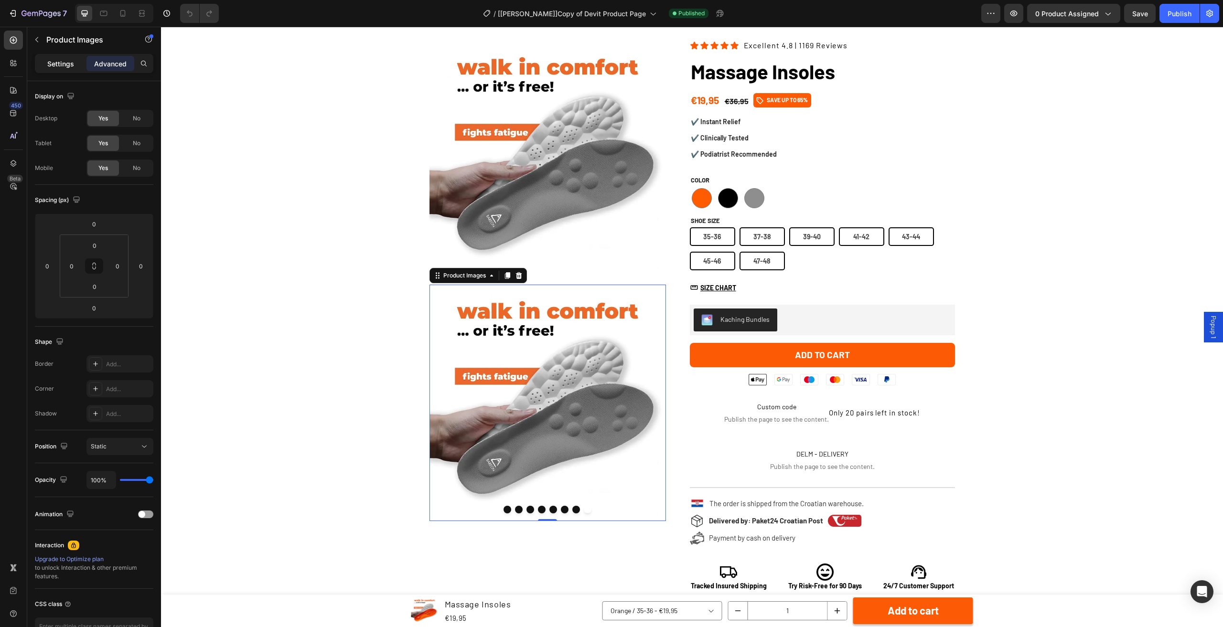
click at [57, 63] on p "Settings" at bounding box center [60, 64] width 27 height 10
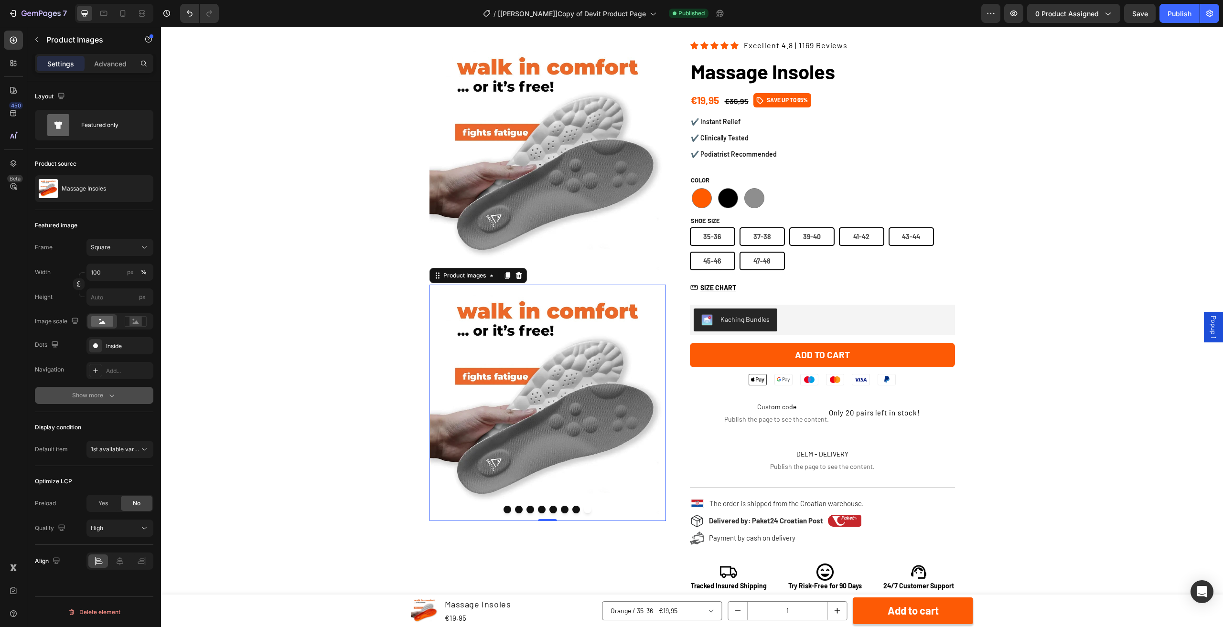
click at [84, 395] on div "Show more" at bounding box center [94, 396] width 44 height 10
